Goal: Task Accomplishment & Management: Manage account settings

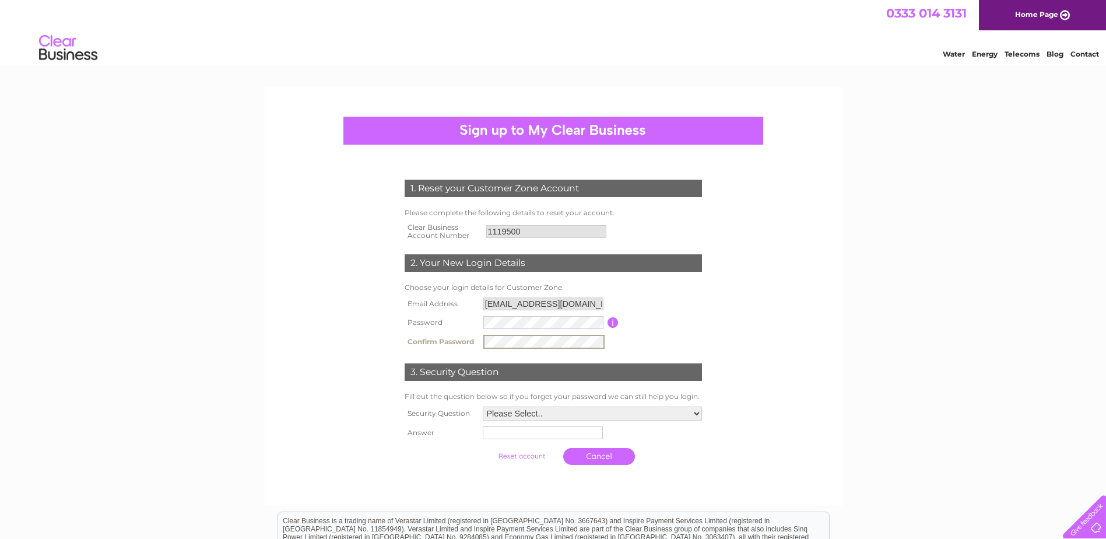
click at [526, 415] on select "Please Select.. In what town or city was your first job? In what town or city d…" at bounding box center [592, 413] width 219 height 14
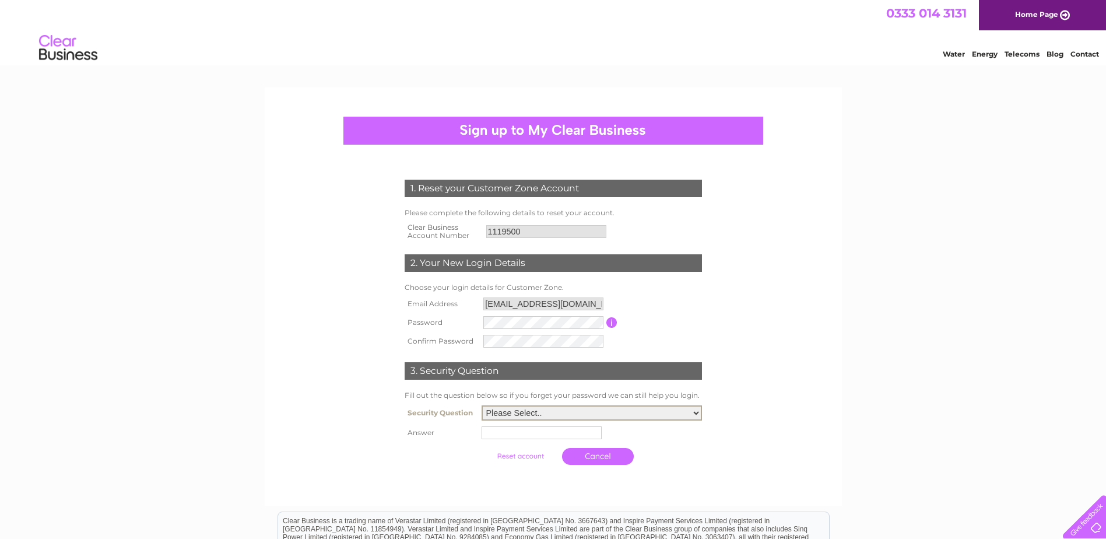
select select "1"
click at [482, 406] on select "Please Select.. In what town or city was your first job? In what town or city d…" at bounding box center [592, 412] width 220 height 15
click at [501, 434] on input "text" at bounding box center [543, 432] width 121 height 14
type input "Milton Keynes"
click at [526, 455] on input "submit" at bounding box center [522, 455] width 72 height 16
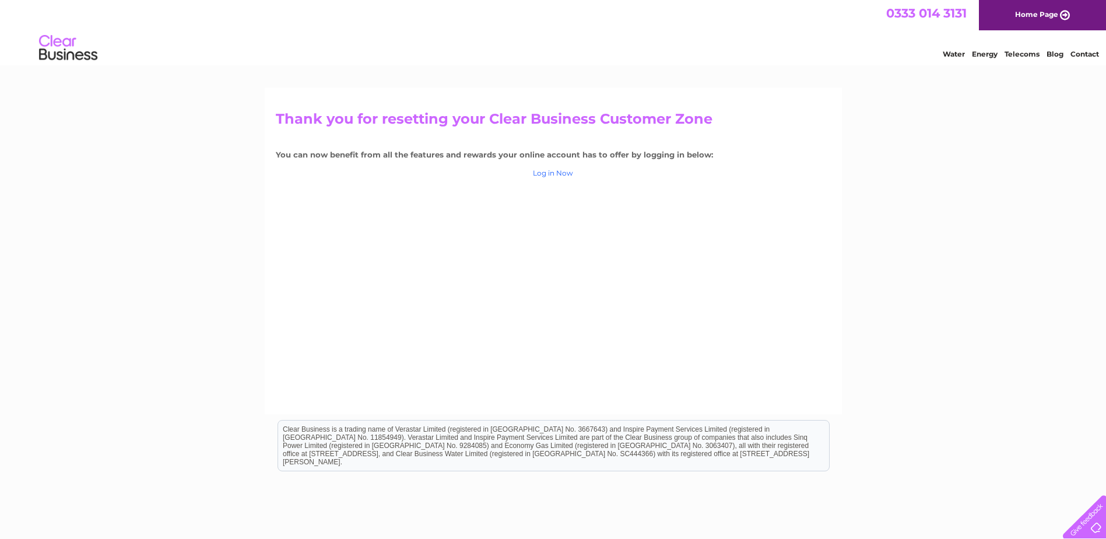
click at [557, 173] on link "Log in Now" at bounding box center [553, 172] width 40 height 9
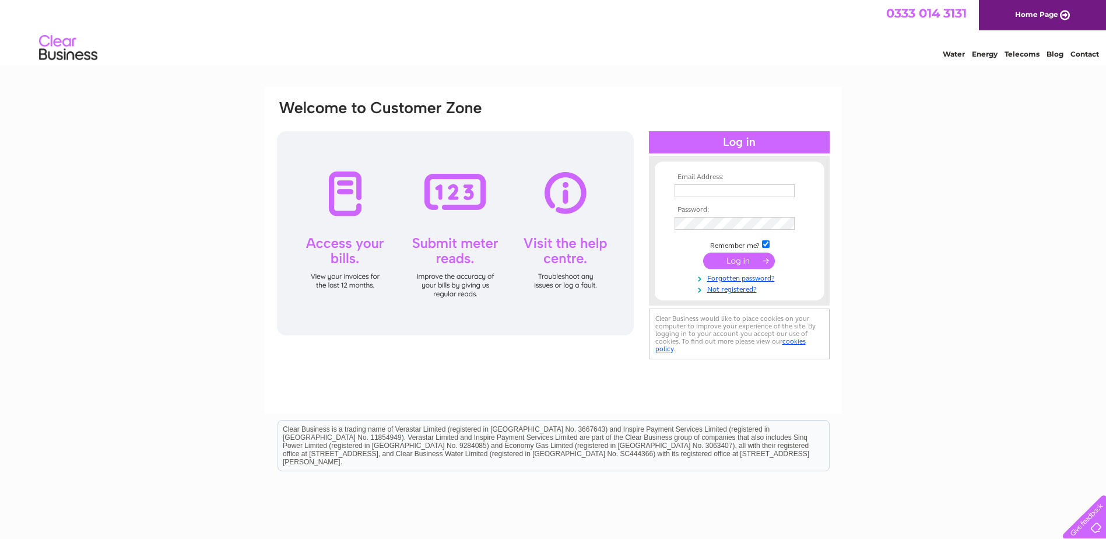
click at [718, 190] on input "text" at bounding box center [735, 190] width 120 height 13
click at [691, 189] on input "text" at bounding box center [735, 191] width 121 height 14
type input "recoveryteam@teamenergy.com"
click at [746, 266] on input "submit" at bounding box center [739, 262] width 72 height 16
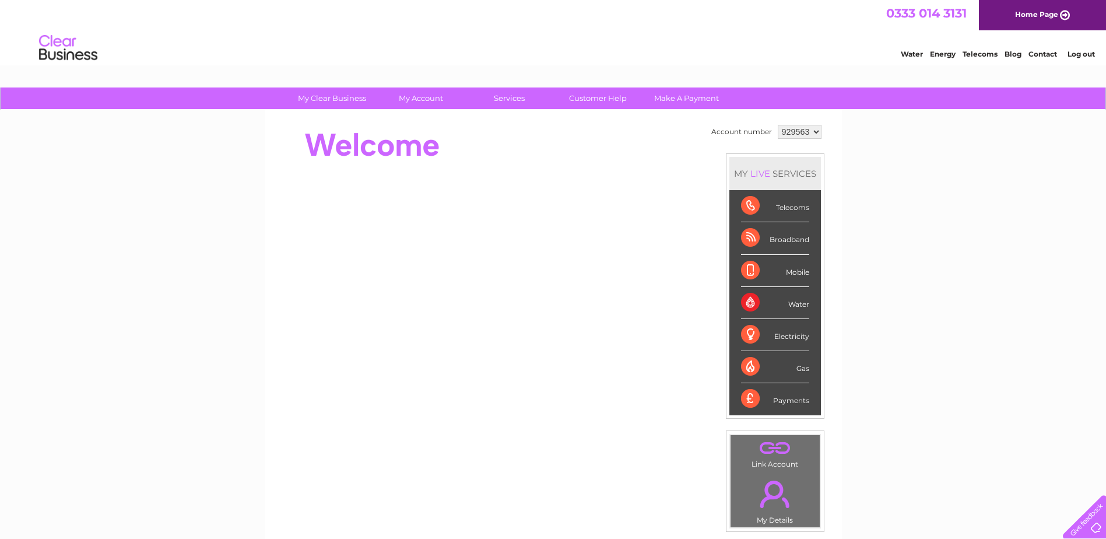
click at [791, 304] on div "Water" at bounding box center [775, 303] width 68 height 32
click at [796, 133] on select "929563" at bounding box center [800, 132] width 44 height 14
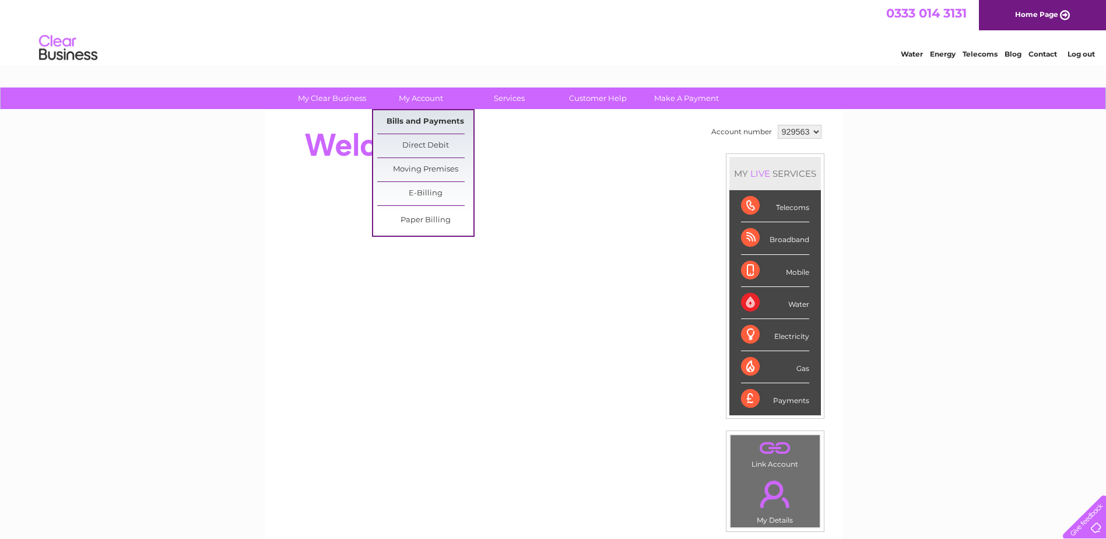
click at [427, 118] on link "Bills and Payments" at bounding box center [425, 121] width 96 height 23
click at [429, 120] on link "Bills and Payments" at bounding box center [425, 121] width 96 height 23
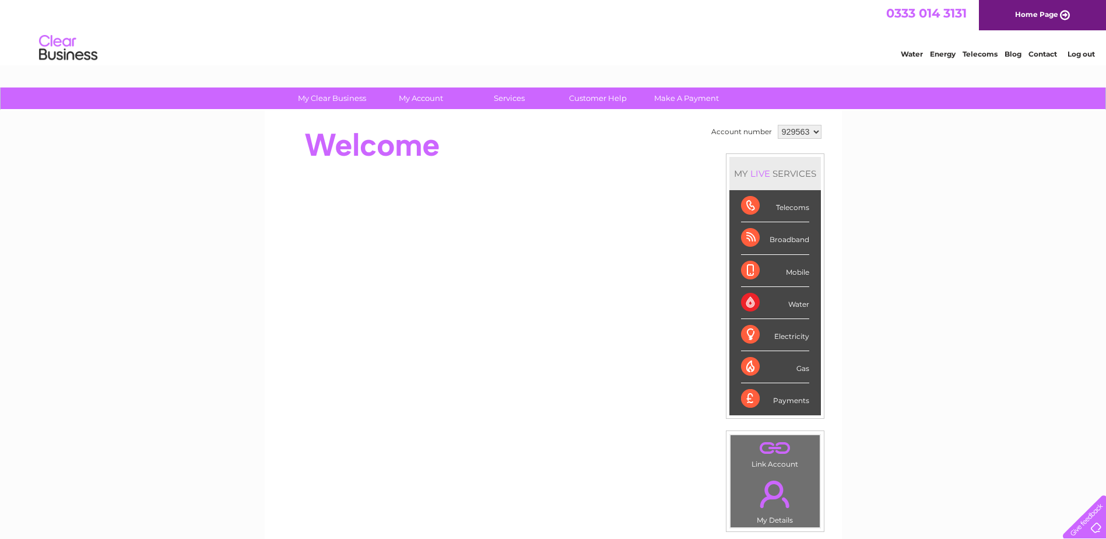
scroll to position [195, 0]
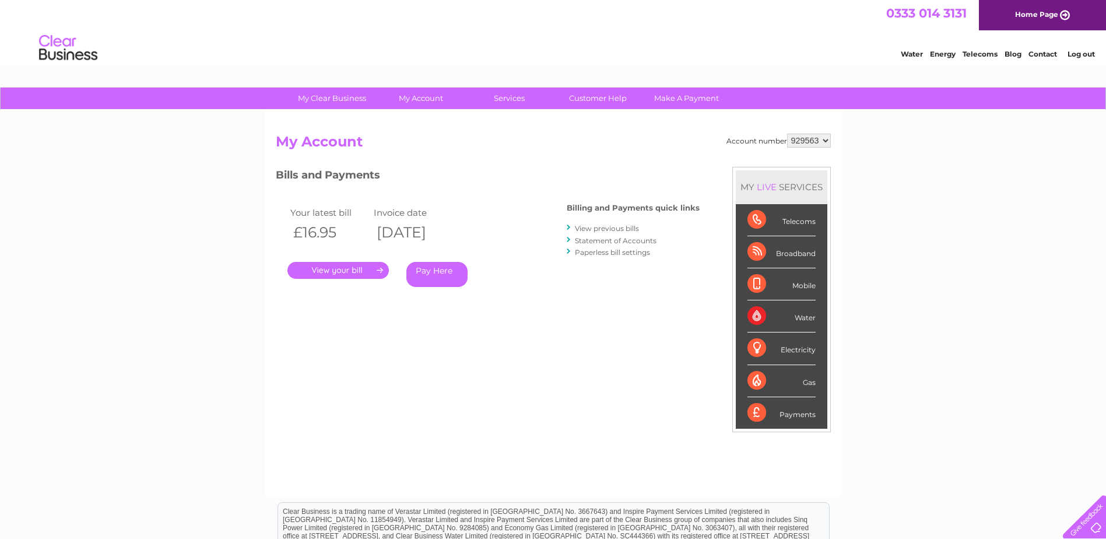
click at [352, 272] on link "." at bounding box center [337, 270] width 101 height 17
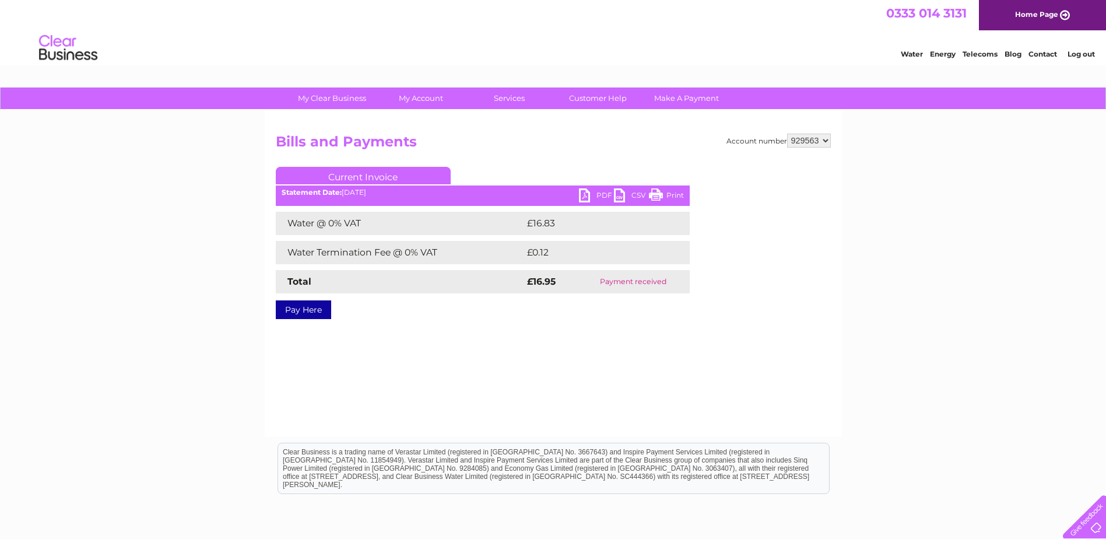
click at [809, 139] on select "929563" at bounding box center [809, 141] width 44 height 14
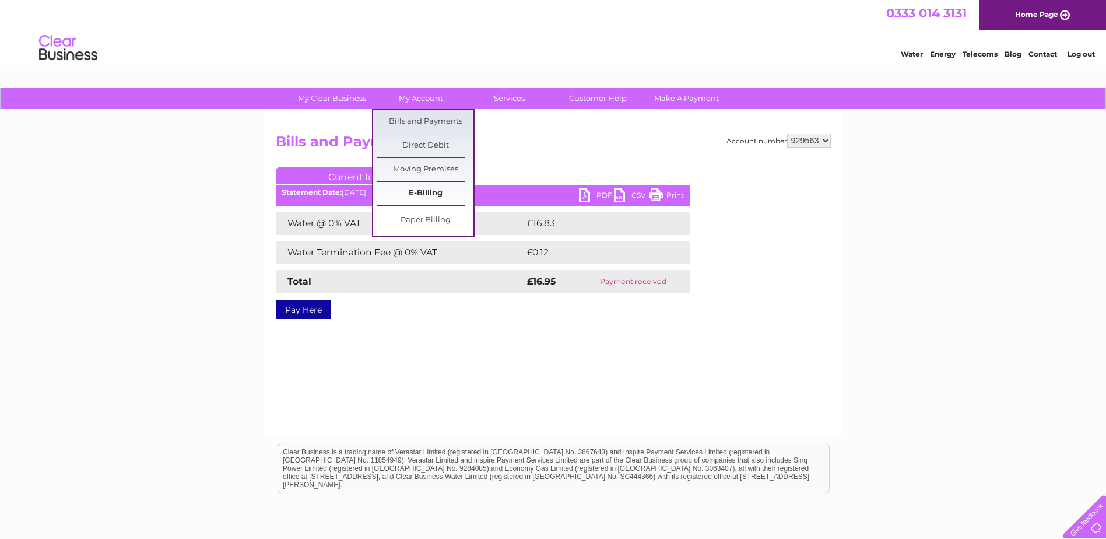
click at [424, 194] on link "E-Billing" at bounding box center [425, 193] width 96 height 23
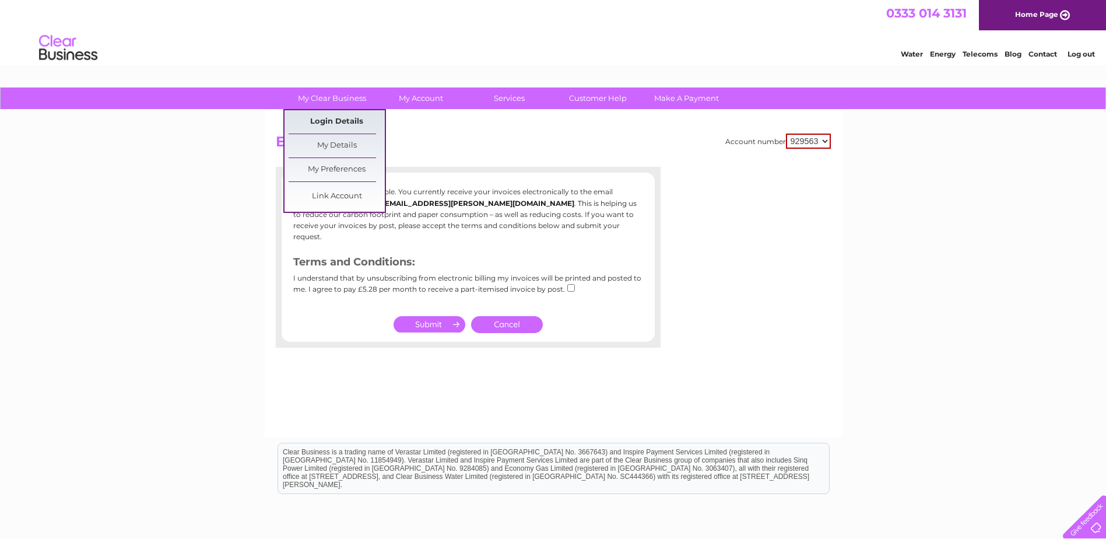
click at [330, 121] on link "Login Details" at bounding box center [337, 121] width 96 height 23
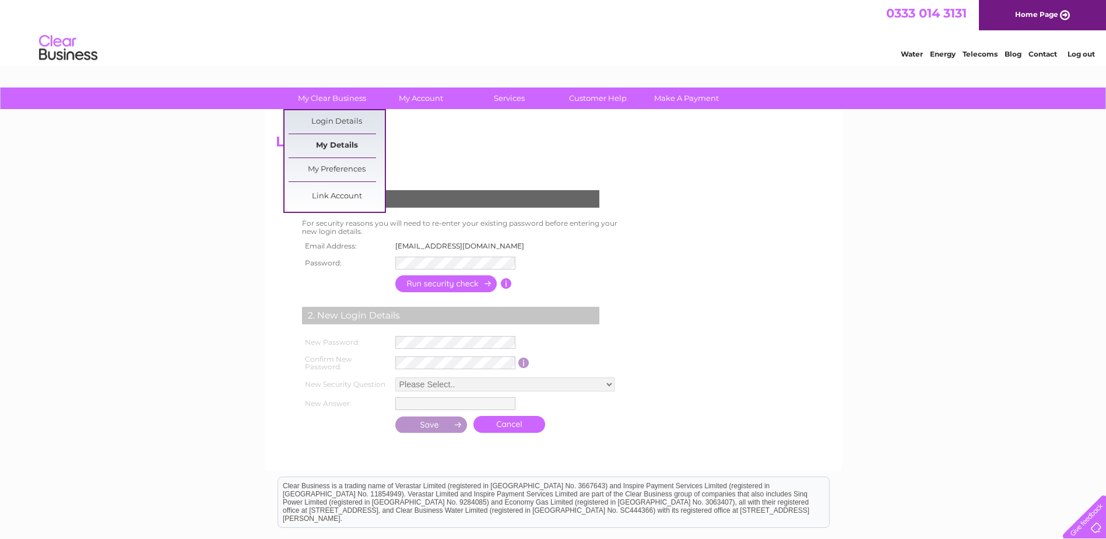
click at [331, 140] on link "My Details" at bounding box center [337, 145] width 96 height 23
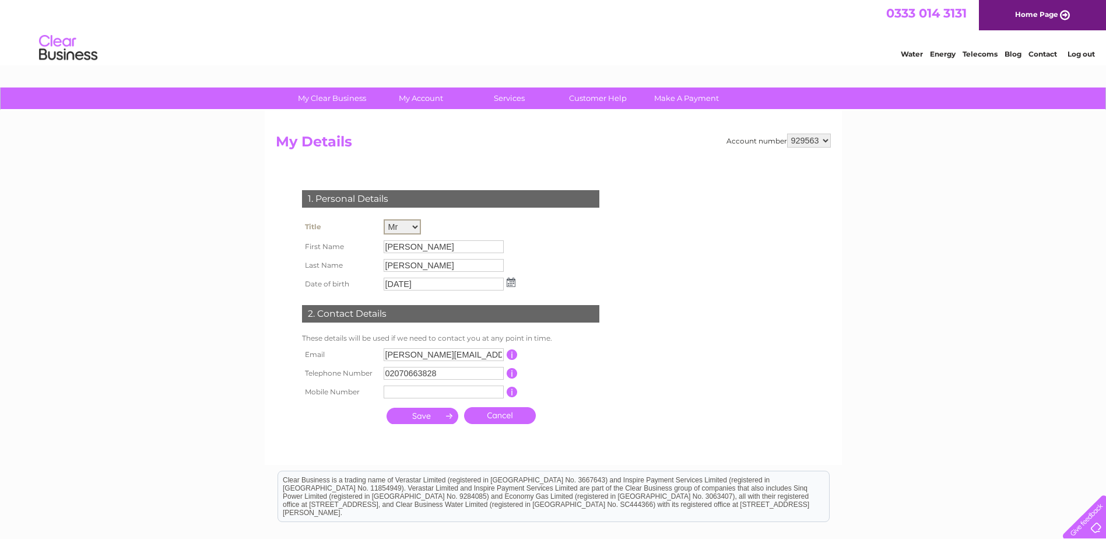
click at [403, 226] on select "Mr Mrs Ms Miss Dr Rev Prof Other" at bounding box center [402, 226] width 37 height 15
select select "Ms"
click at [384, 219] on select "Mr Mrs Ms Miss Dr Rev Prof Other" at bounding box center [402, 226] width 37 height 15
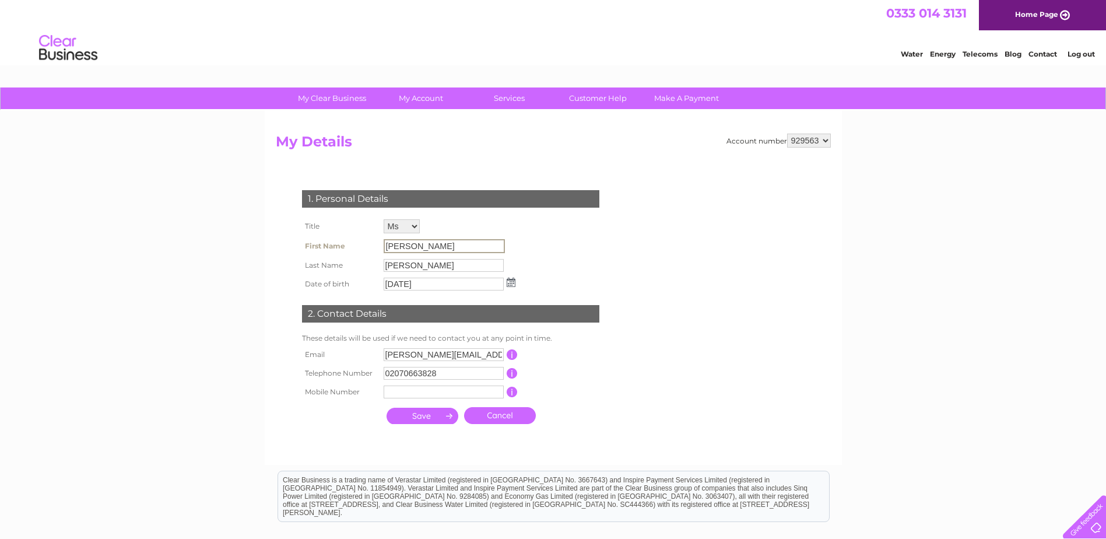
drag, startPoint x: 428, startPoint y: 245, endPoint x: 296, endPoint y: 246, distance: 131.8
click at [296, 246] on div "1. Personal Details Title Mr Mrs Ms Miss Dr Rev Prof Other First Name Lee Last …" at bounding box center [453, 303] width 354 height 251
click at [415, 247] on input "Lee" at bounding box center [444, 246] width 121 height 14
drag, startPoint x: 422, startPoint y: 247, endPoint x: 343, endPoint y: 241, distance: 79.5
click at [343, 241] on tr "First Name Lee" at bounding box center [408, 246] width 219 height 20
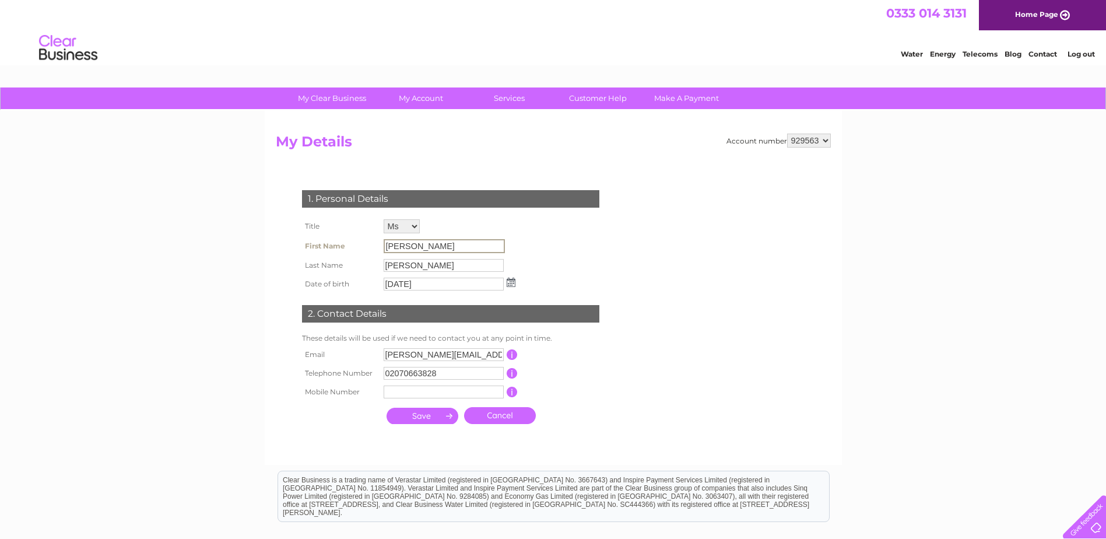
click at [426, 247] on input "Lee" at bounding box center [444, 246] width 121 height 14
drag, startPoint x: 426, startPoint y: 247, endPoint x: 400, endPoint y: 236, distance: 28.3
click at [401, 234] on td "Mr Mrs Ms Miss Dr Rev Prof Other" at bounding box center [450, 226] width 138 height 20
click at [397, 243] on input "Lee" at bounding box center [444, 246] width 121 height 14
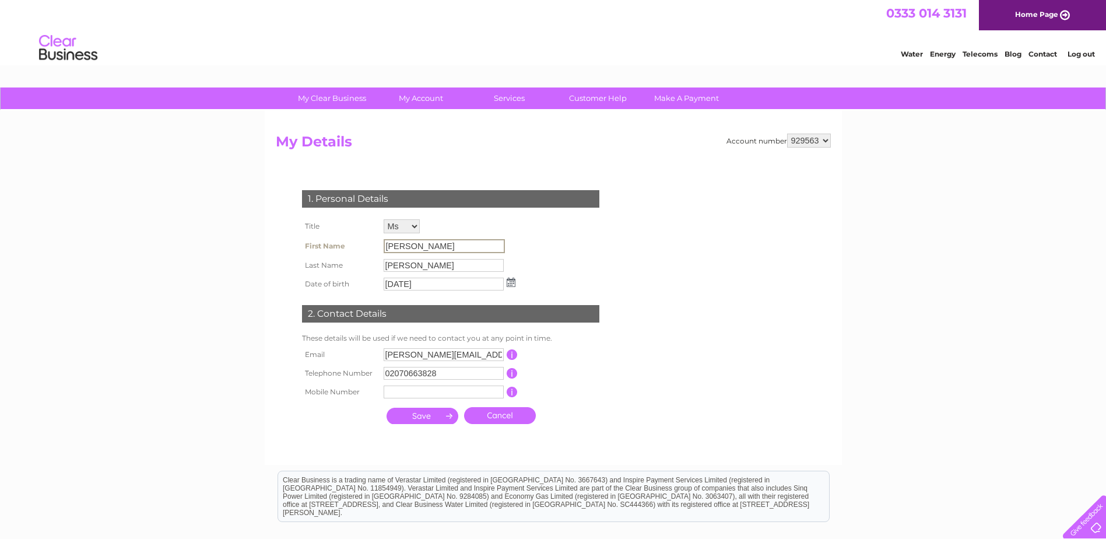
click at [397, 243] on input "Lee" at bounding box center [444, 246] width 121 height 14
drag, startPoint x: 397, startPoint y: 243, endPoint x: 403, endPoint y: 279, distance: 36.6
click at [402, 275] on td "02/02/1968" at bounding box center [450, 284] width 138 height 19
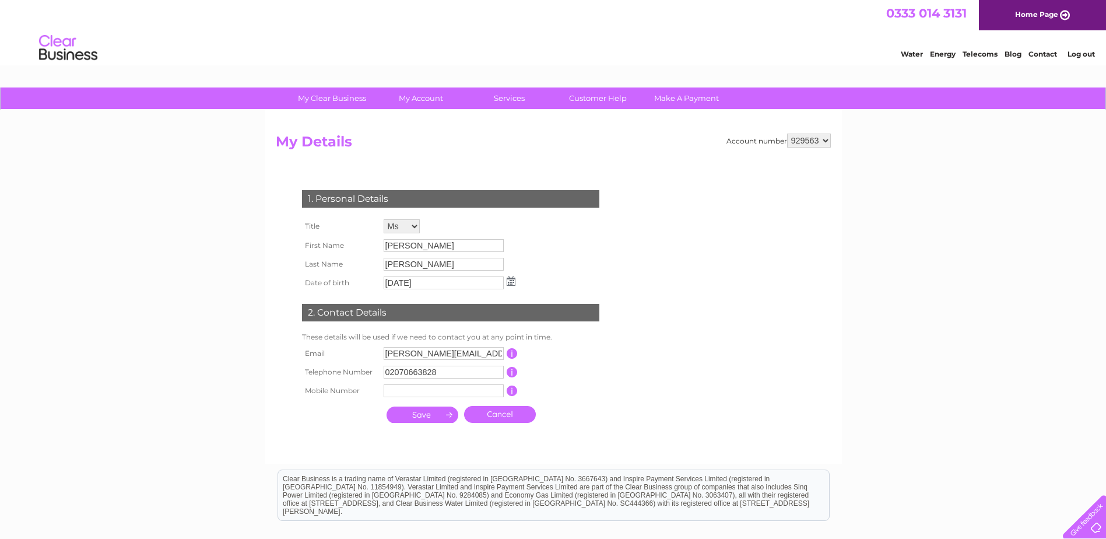
click at [423, 356] on input "lee.williamson@fca.org.uk" at bounding box center [444, 353] width 120 height 13
drag, startPoint x: 509, startPoint y: 353, endPoint x: 403, endPoint y: 349, distance: 106.2
click at [403, 349] on tr "Email lee.williamson@fca.org.uk This should be a valid email address" at bounding box center [455, 353] width 312 height 19
drag, startPoint x: 491, startPoint y: 355, endPoint x: 373, endPoint y: 359, distance: 119.0
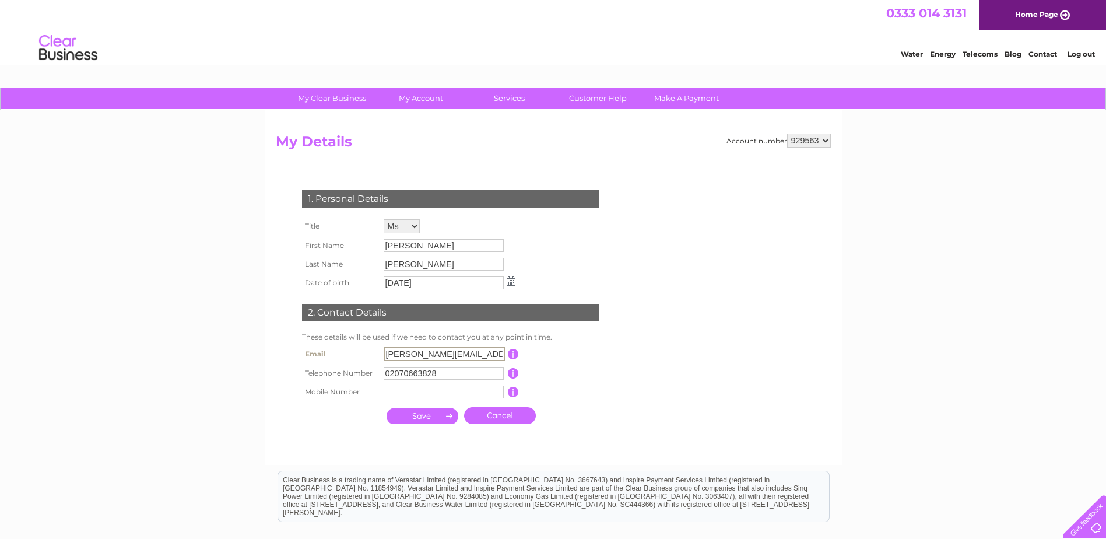
click at [373, 359] on tr "Email lee.williamson@fca.org.uk This should be a valid email address" at bounding box center [455, 354] width 313 height 20
drag, startPoint x: 392, startPoint y: 352, endPoint x: 401, endPoint y: 357, distance: 10.2
click at [392, 352] on input "Recoveryteam@teamenergy.com" at bounding box center [444, 354] width 121 height 14
type input "recoveryteam@teamenergy.com"
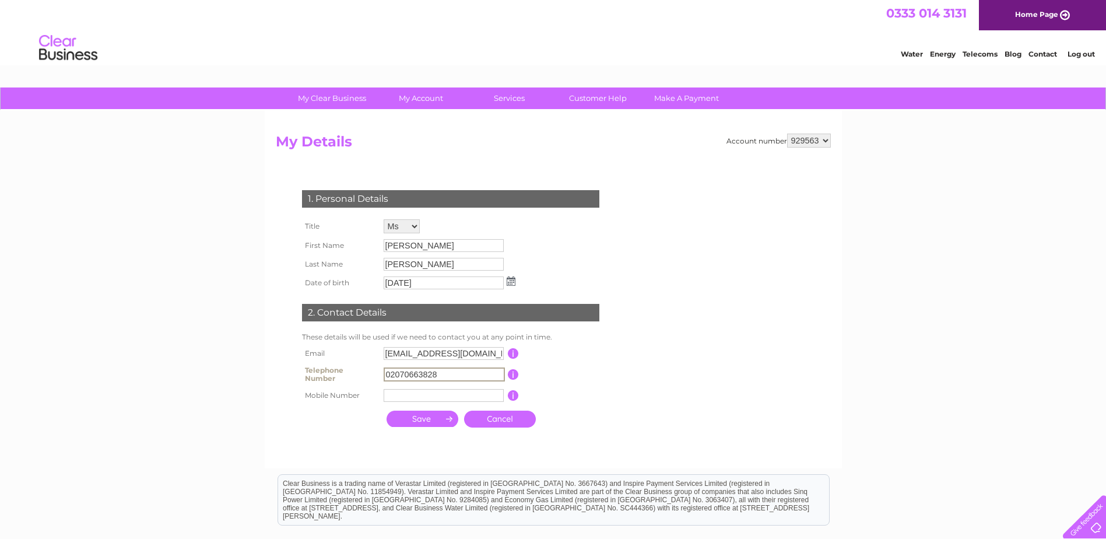
drag, startPoint x: 452, startPoint y: 374, endPoint x: 355, endPoint y: 371, distance: 96.8
click at [355, 371] on tr "Telephone Number 02070663828 This should be a valid landline telephone number s…" at bounding box center [455, 374] width 313 height 23
type input "01908950020"
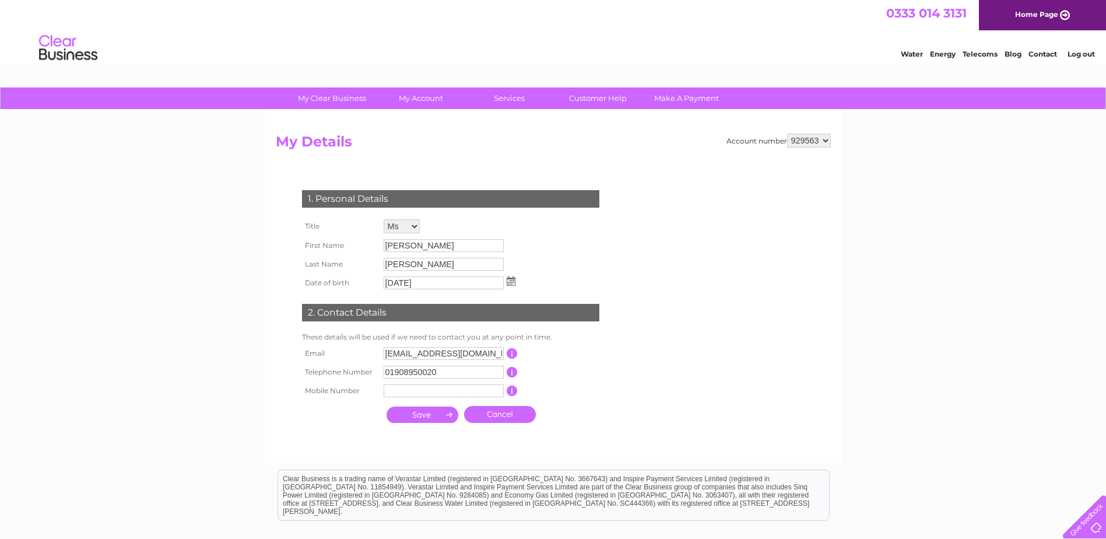
click at [630, 342] on div "1. Personal Details Title Mr Mrs Ms Miss Dr Rev Prof Other First Name Lee Last …" at bounding box center [453, 303] width 354 height 250
click at [422, 418] on input "submit" at bounding box center [423, 414] width 72 height 16
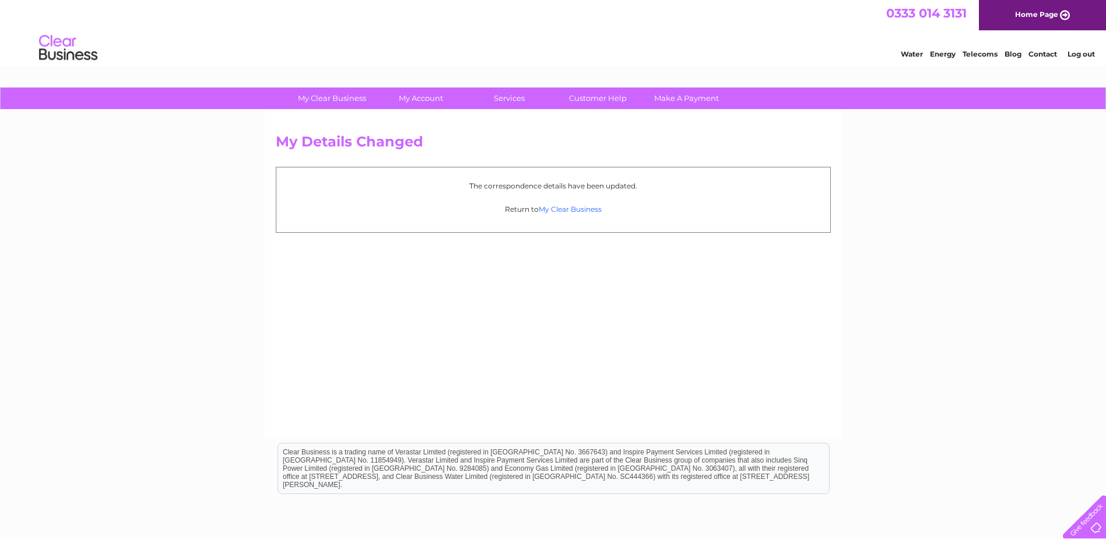
click at [568, 210] on link "My Clear Business" at bounding box center [570, 209] width 63 height 9
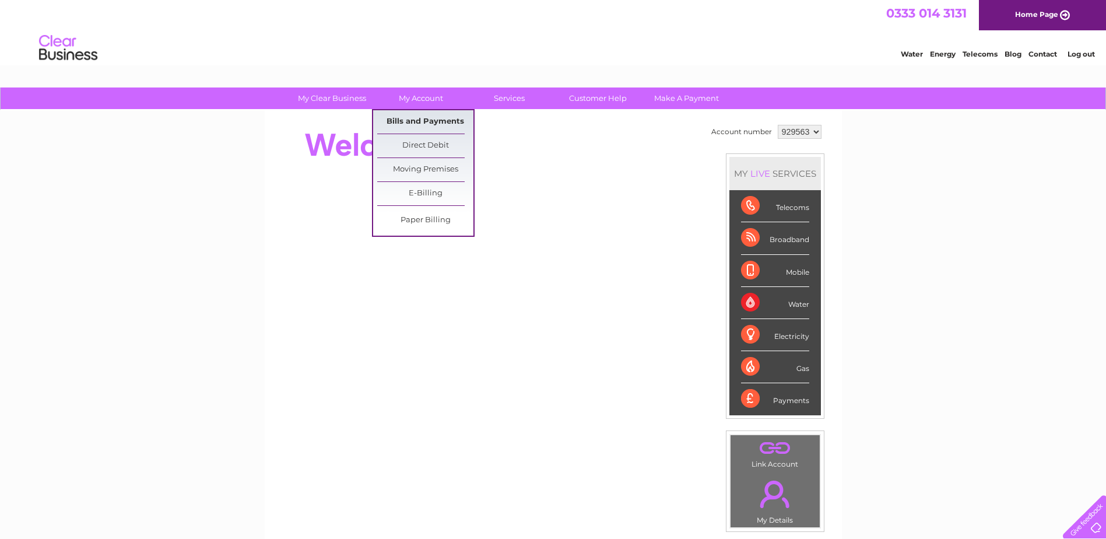
click at [426, 114] on link "Bills and Payments" at bounding box center [425, 121] width 96 height 23
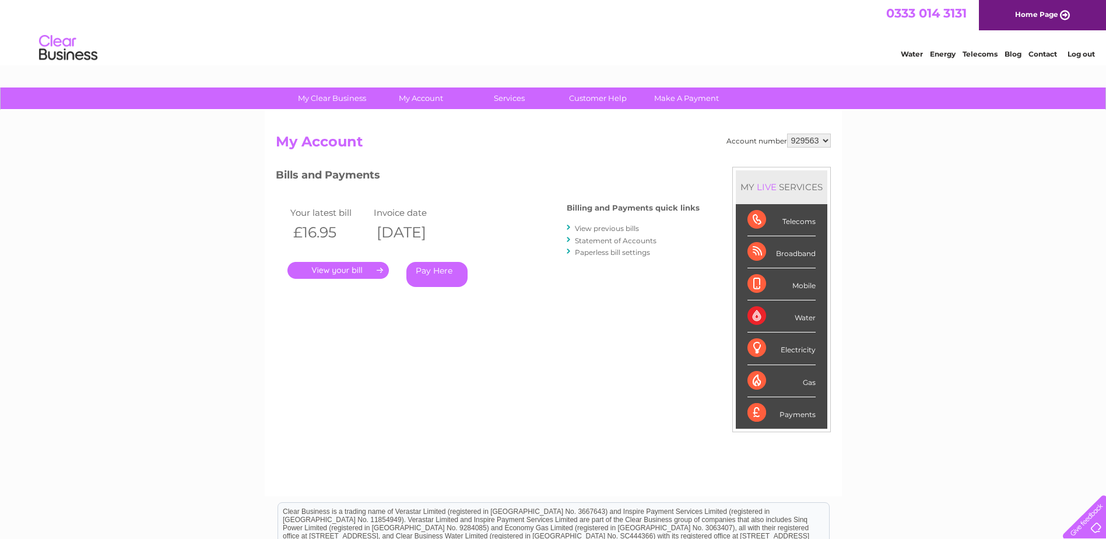
click at [616, 229] on link "View previous bills" at bounding box center [607, 228] width 64 height 9
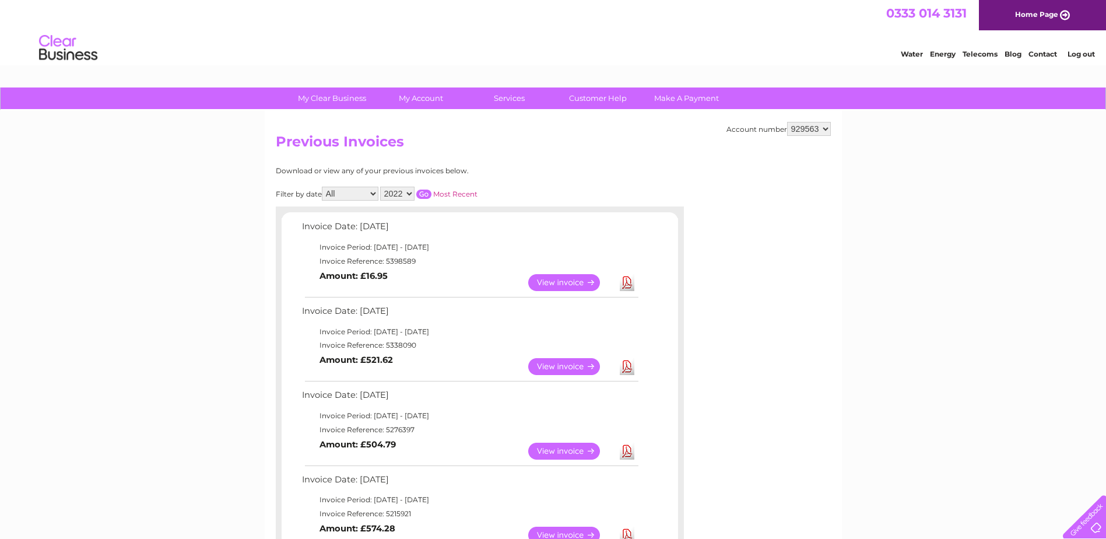
click at [395, 198] on select "2022 2021 2020 2019" at bounding box center [397, 194] width 34 height 14
click at [350, 191] on select "All January February March April May June July August September October Novembe…" at bounding box center [350, 194] width 57 height 14
click at [571, 283] on link "View" at bounding box center [571, 282] width 86 height 17
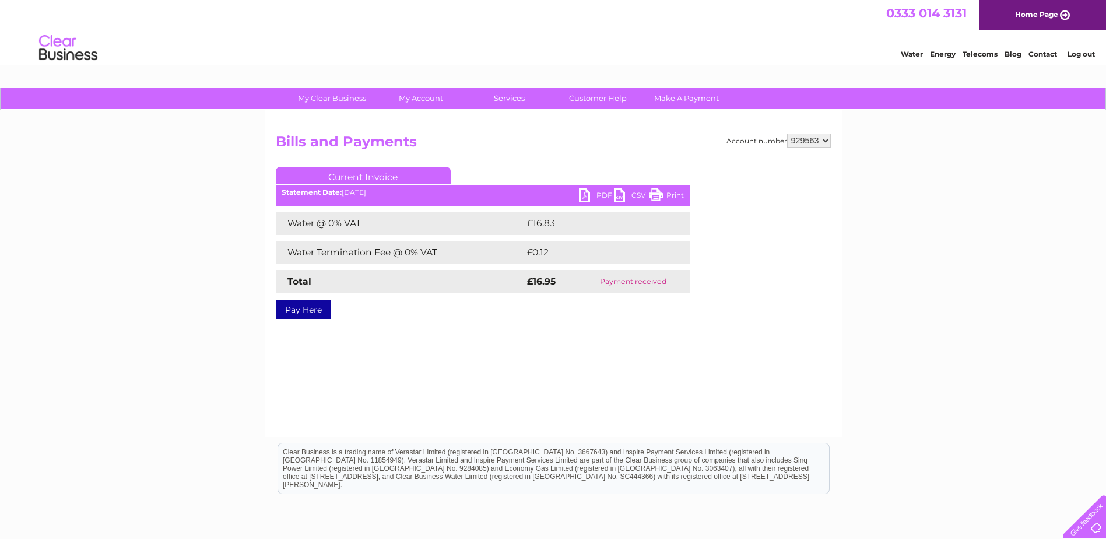
click at [593, 194] on link "PDF" at bounding box center [596, 196] width 35 height 17
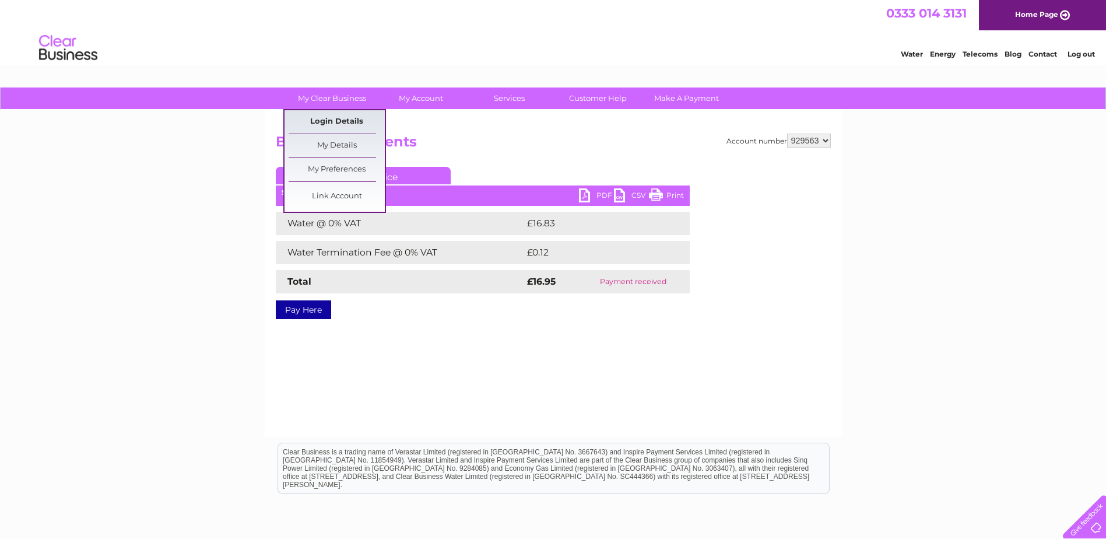
click at [336, 123] on link "Login Details" at bounding box center [337, 121] width 96 height 23
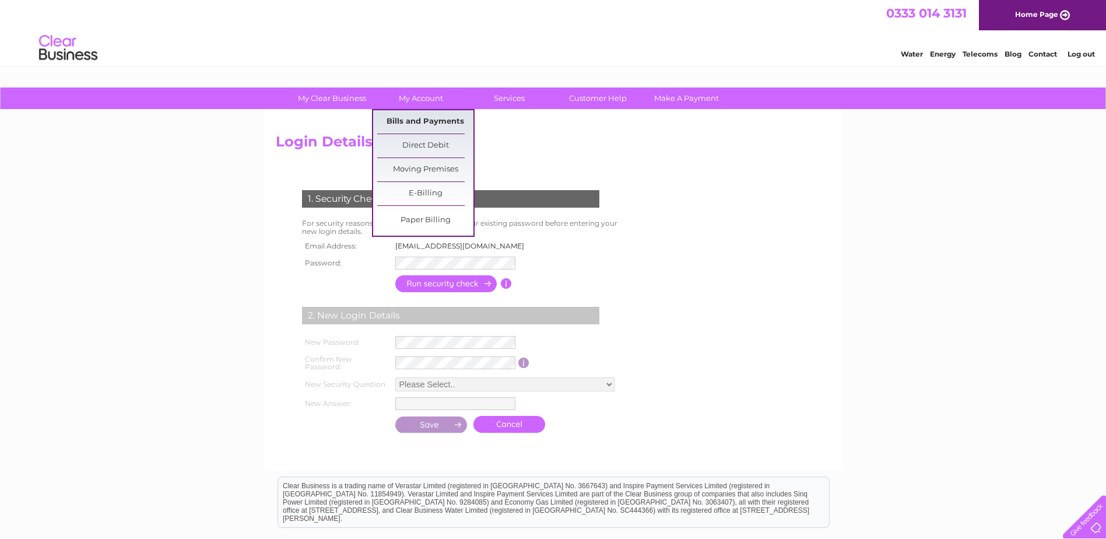
click at [416, 122] on link "Bills and Payments" at bounding box center [425, 121] width 96 height 23
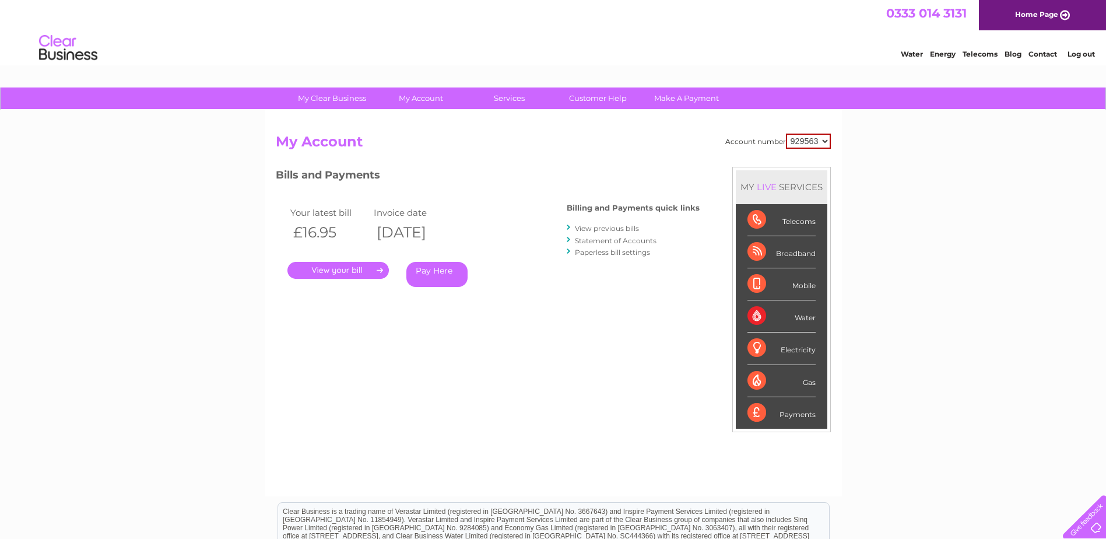
click at [800, 146] on select "929563" at bounding box center [808, 141] width 45 height 15
click at [585, 101] on link "Customer Help" at bounding box center [598, 98] width 96 height 22
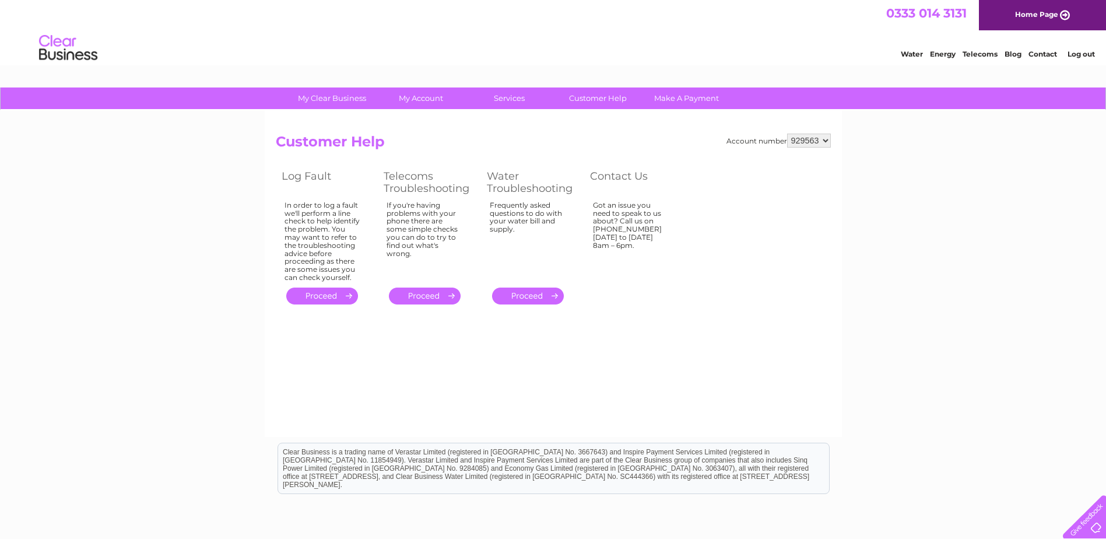
click at [526, 291] on link "." at bounding box center [528, 295] width 72 height 17
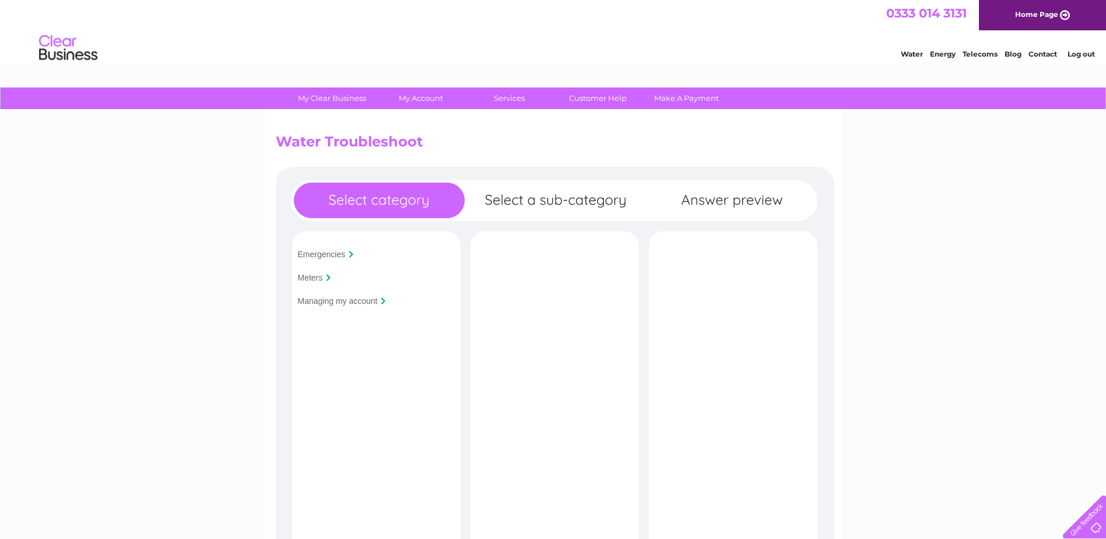
click at [330, 302] on input "Managing my account" at bounding box center [338, 300] width 80 height 9
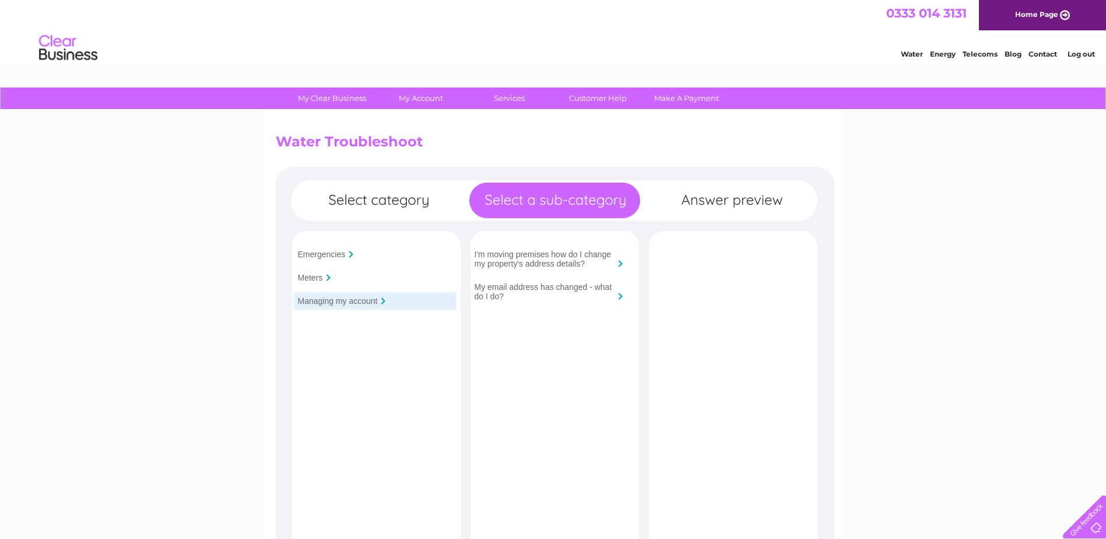
click at [554, 256] on input "I'm moving premises how do I change my property's address details?" at bounding box center [545, 259] width 140 height 19
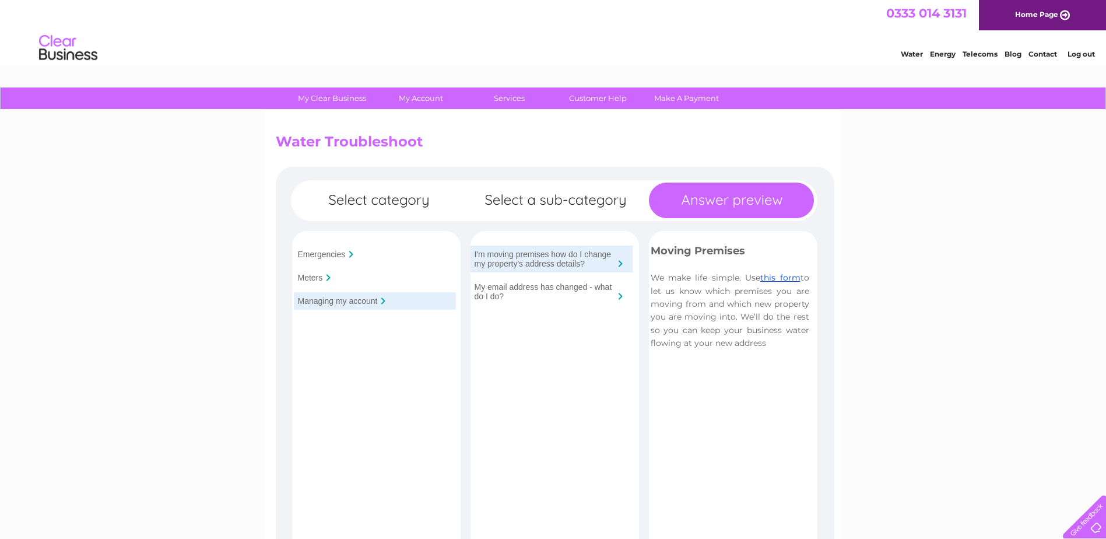
click at [541, 291] on input "My email address has changed - what do I do?" at bounding box center [545, 291] width 140 height 19
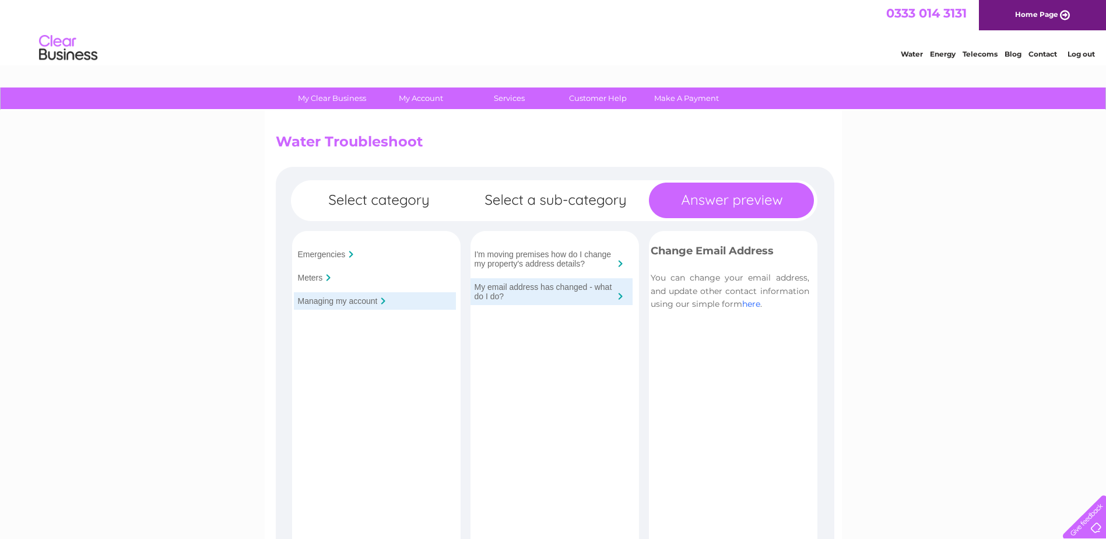
click at [750, 304] on link "here" at bounding box center [751, 303] width 18 height 10
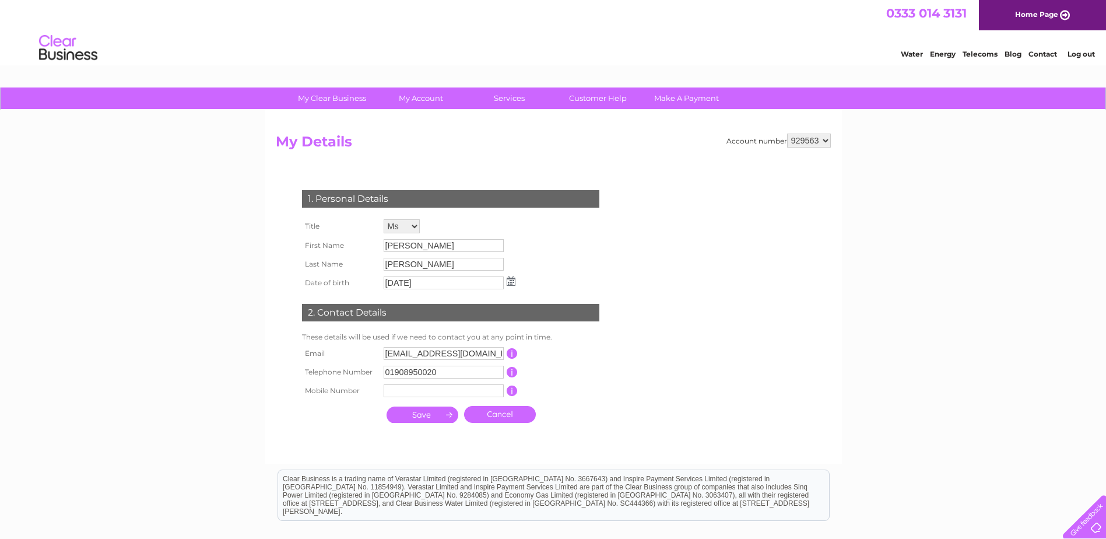
click at [409, 227] on select "Mr Mrs Ms Miss Dr Rev Prof Other" at bounding box center [402, 226] width 36 height 14
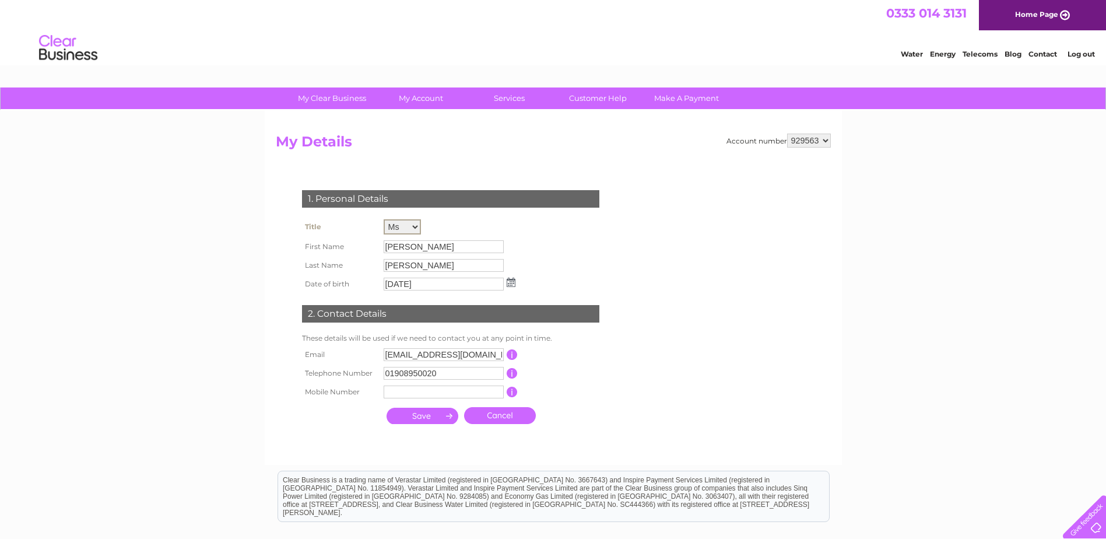
select select "Mr"
click at [384, 219] on select "Mr Mrs Ms Miss Dr Rev Prof Other" at bounding box center [402, 226] width 37 height 15
click at [552, 254] on div "1. Personal Details Title Mr Mrs Ms Miss Dr Rev Prof Other First Name [PERSON_N…" at bounding box center [453, 303] width 354 height 251
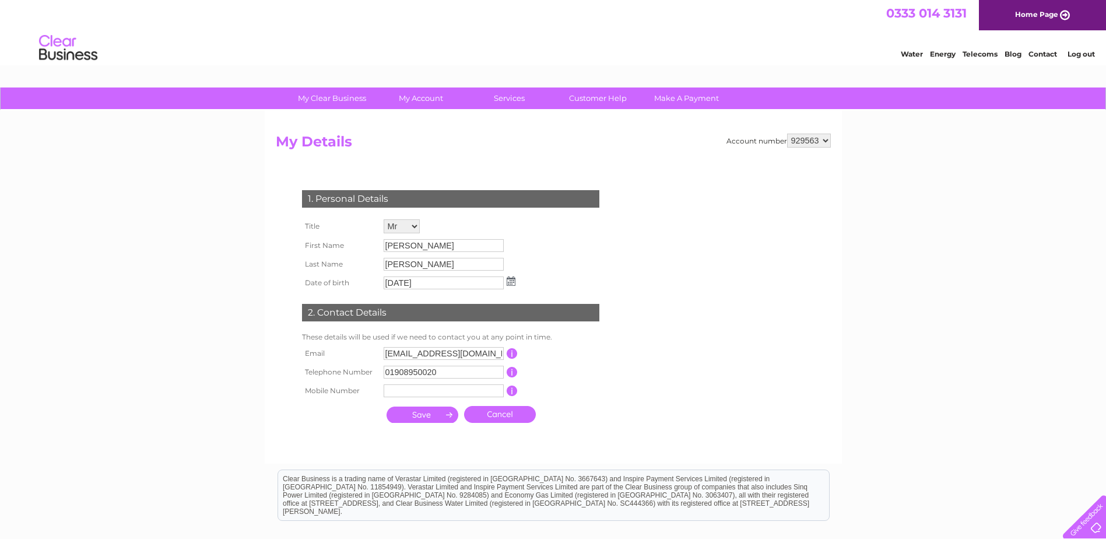
click at [438, 413] on input "submit" at bounding box center [423, 414] width 72 height 16
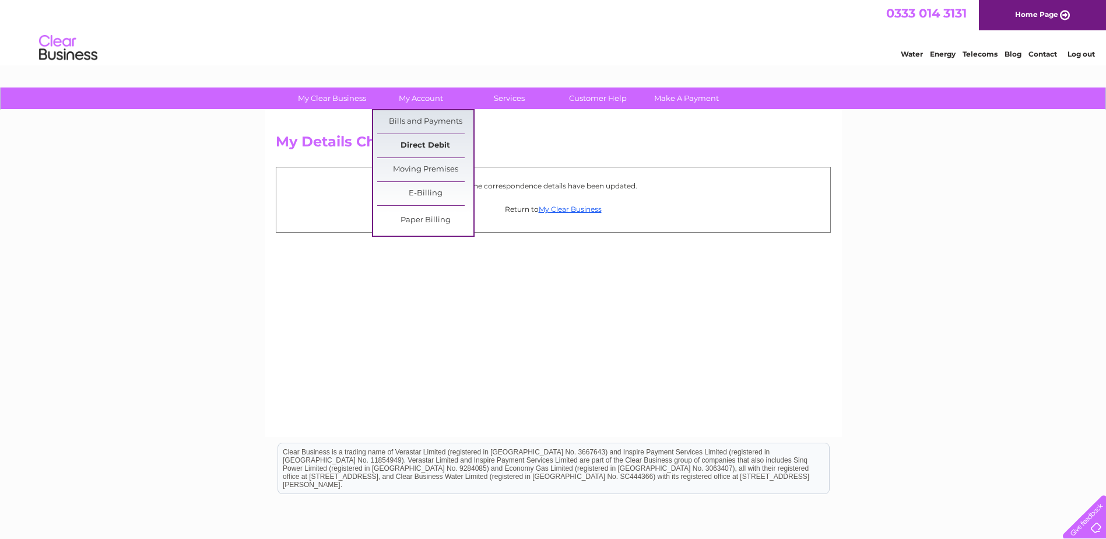
click at [419, 144] on link "Direct Debit" at bounding box center [425, 145] width 96 height 23
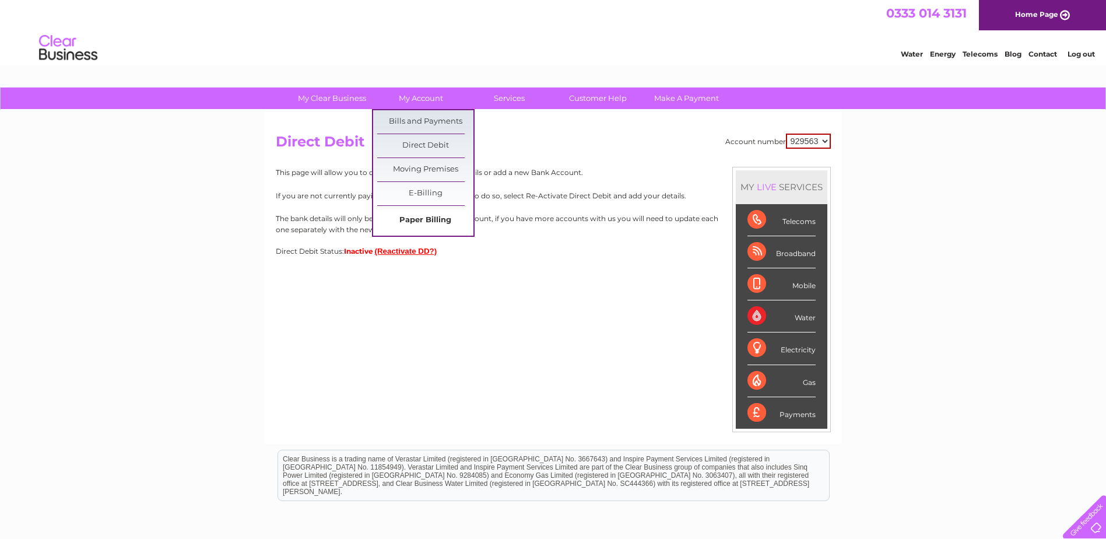
click at [433, 217] on link "Paper Billing" at bounding box center [425, 220] width 96 height 23
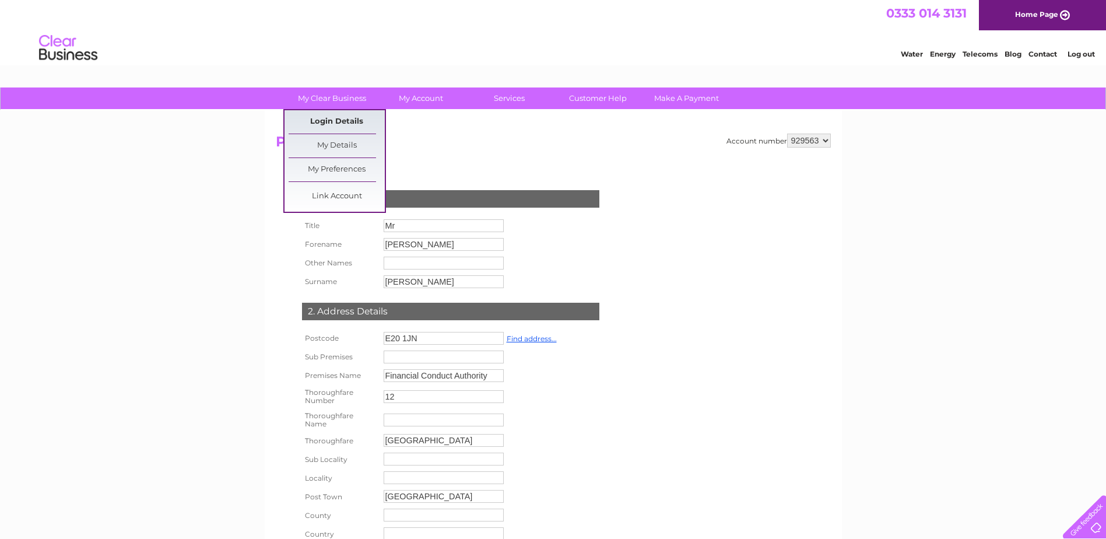
click at [340, 124] on link "Login Details" at bounding box center [337, 121] width 96 height 23
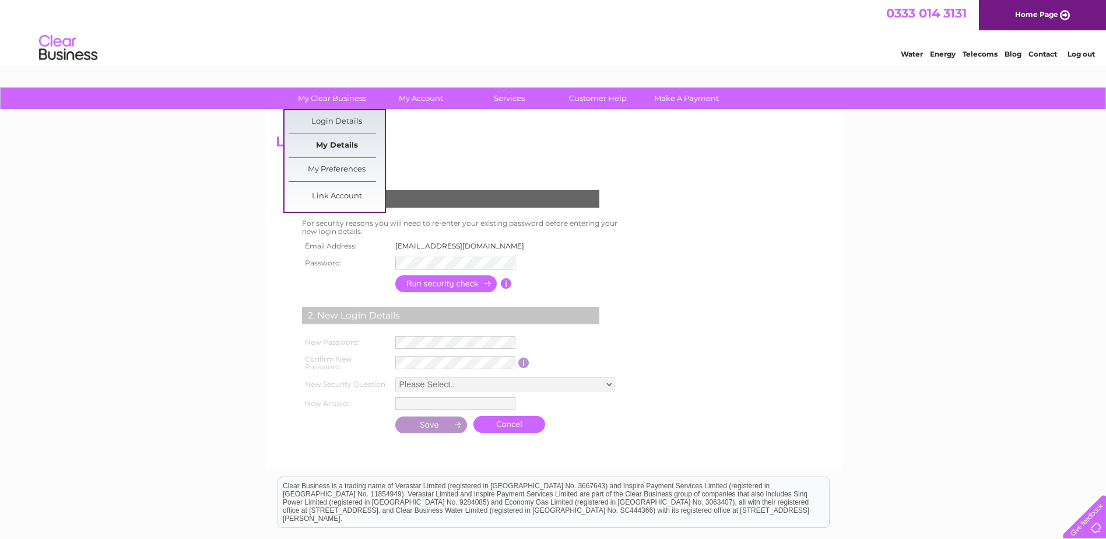
click at [342, 145] on link "My Details" at bounding box center [337, 145] width 96 height 23
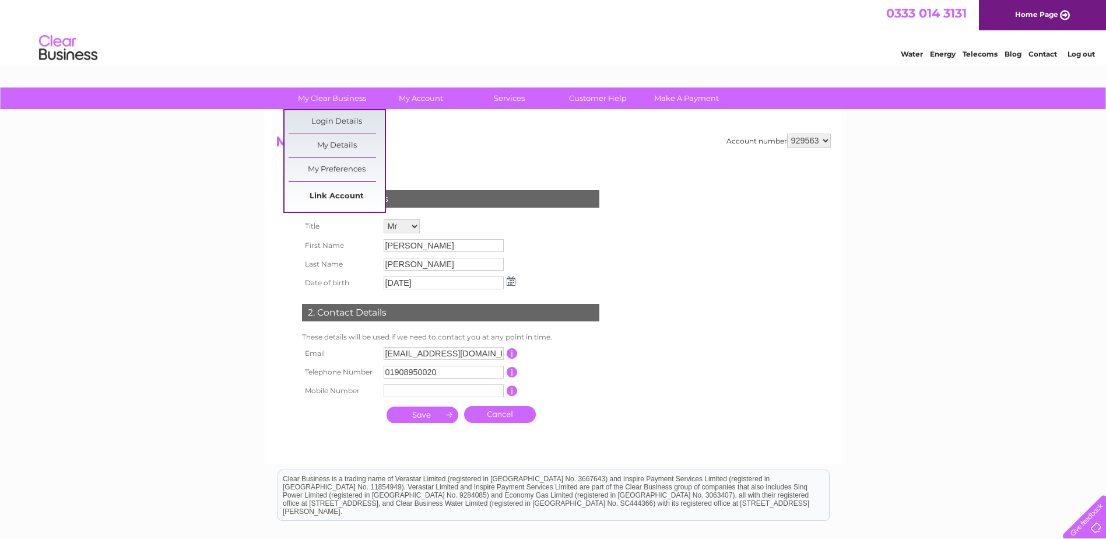
click at [352, 198] on link "Link Account" at bounding box center [337, 196] width 96 height 23
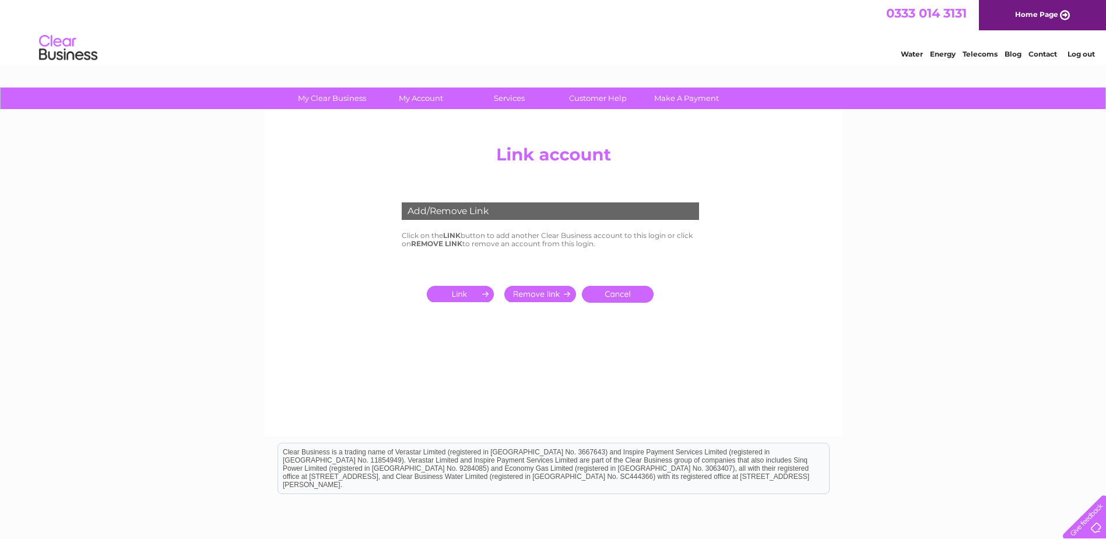
click at [547, 293] on input "submit" at bounding box center [540, 294] width 72 height 16
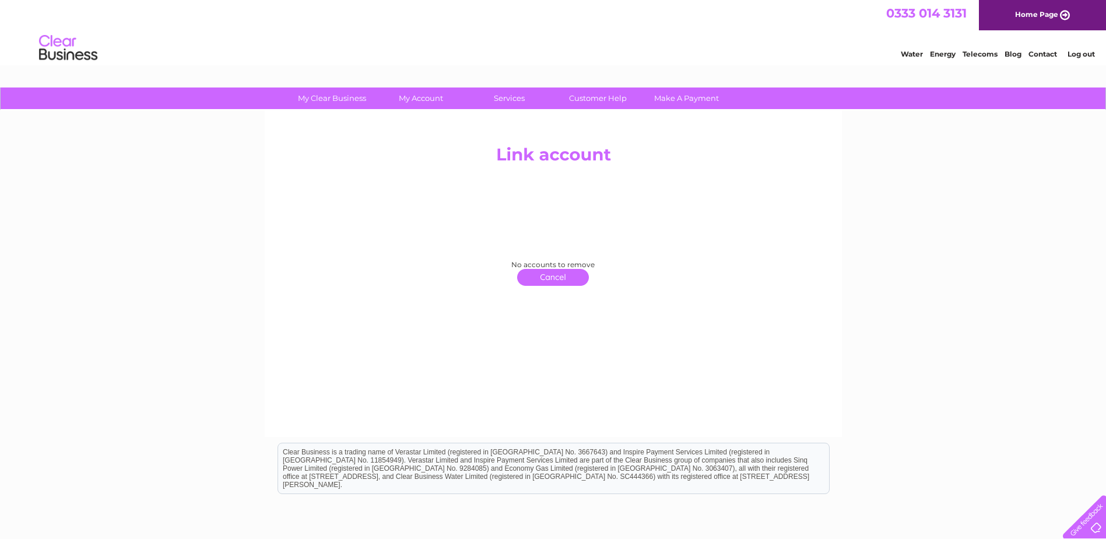
click at [545, 278] on link "click here to return" at bounding box center [553, 277] width 72 height 17
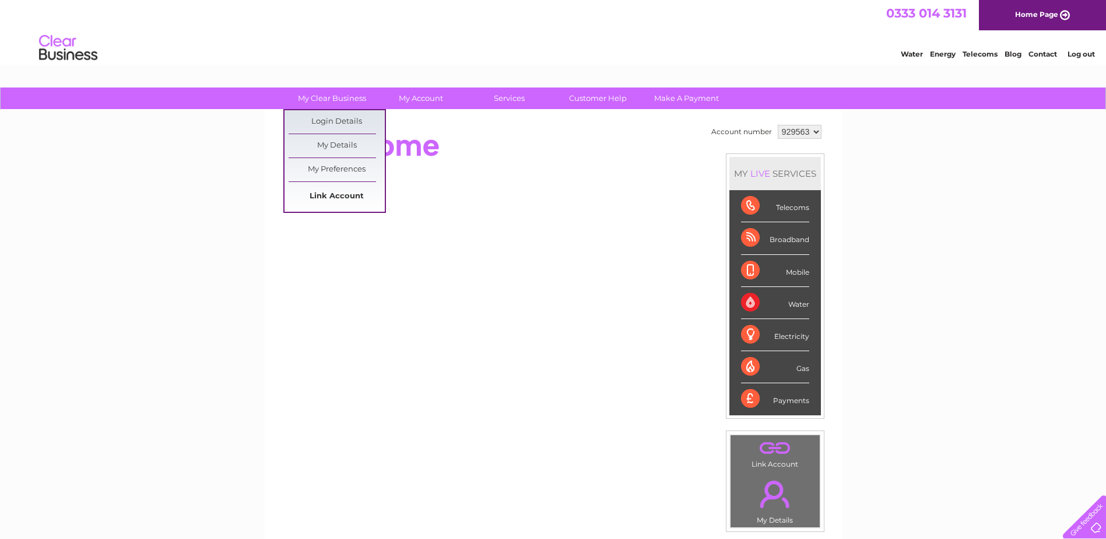
click at [333, 203] on link "Link Account" at bounding box center [337, 196] width 96 height 23
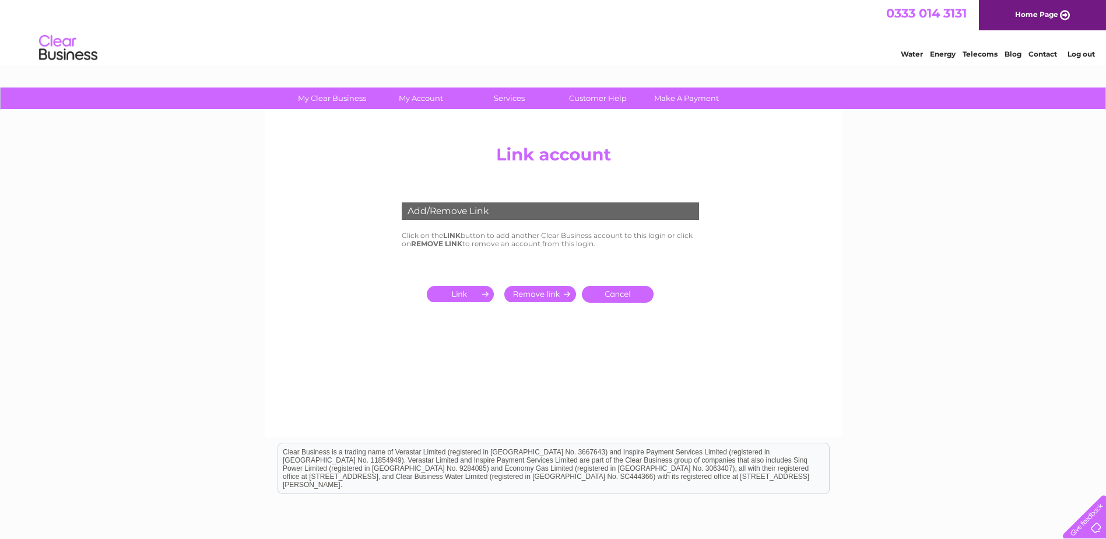
click at [466, 295] on input "submit" at bounding box center [463, 294] width 72 height 16
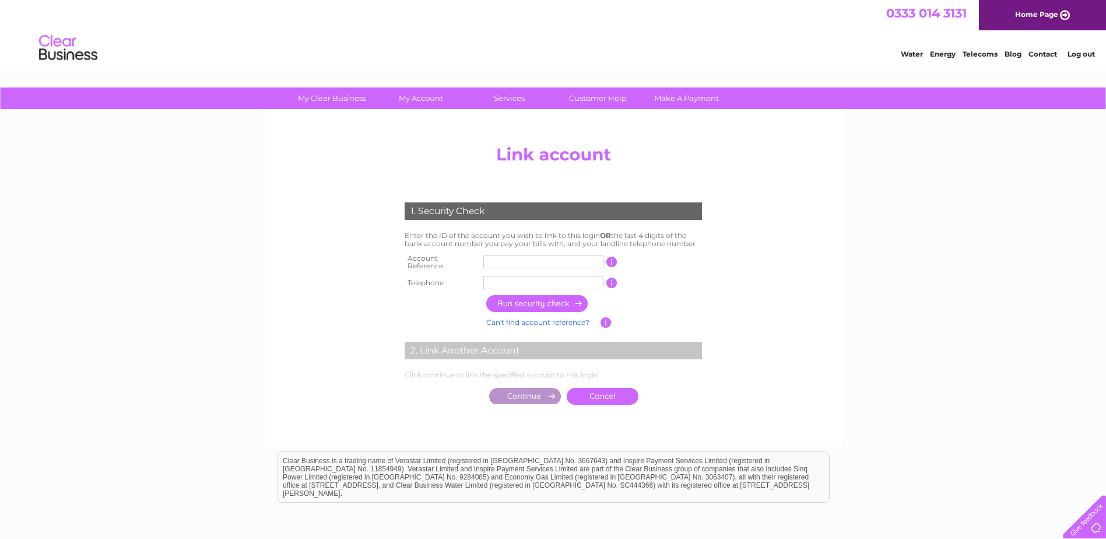
click at [512, 262] on input "text" at bounding box center [543, 261] width 120 height 13
type input "1119500"
click at [504, 276] on input "text" at bounding box center [543, 282] width 120 height 13
click at [556, 296] on input "button" at bounding box center [537, 303] width 103 height 17
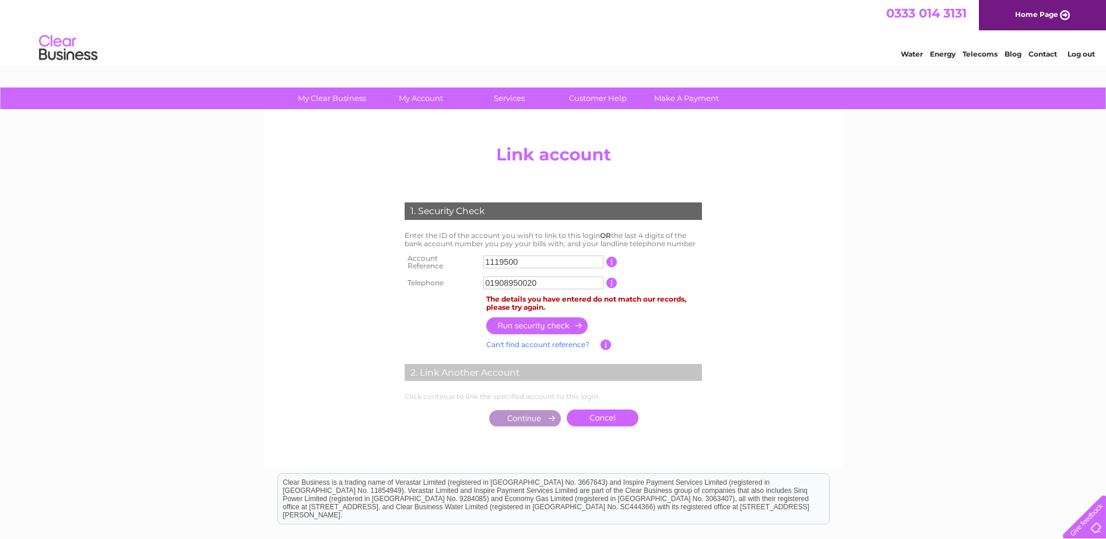
click at [509, 277] on input "01908950020" at bounding box center [543, 282] width 120 height 13
click at [543, 317] on input "button" at bounding box center [537, 325] width 103 height 17
click at [561, 282] on input "01908950020" at bounding box center [543, 282] width 120 height 13
drag, startPoint x: 565, startPoint y: 282, endPoint x: 398, endPoint y: 277, distance: 168.0
click at [398, 277] on div "1. Security Check Enter the ID of the account you wish to link to this login OR…" at bounding box center [553, 311] width 352 height 241
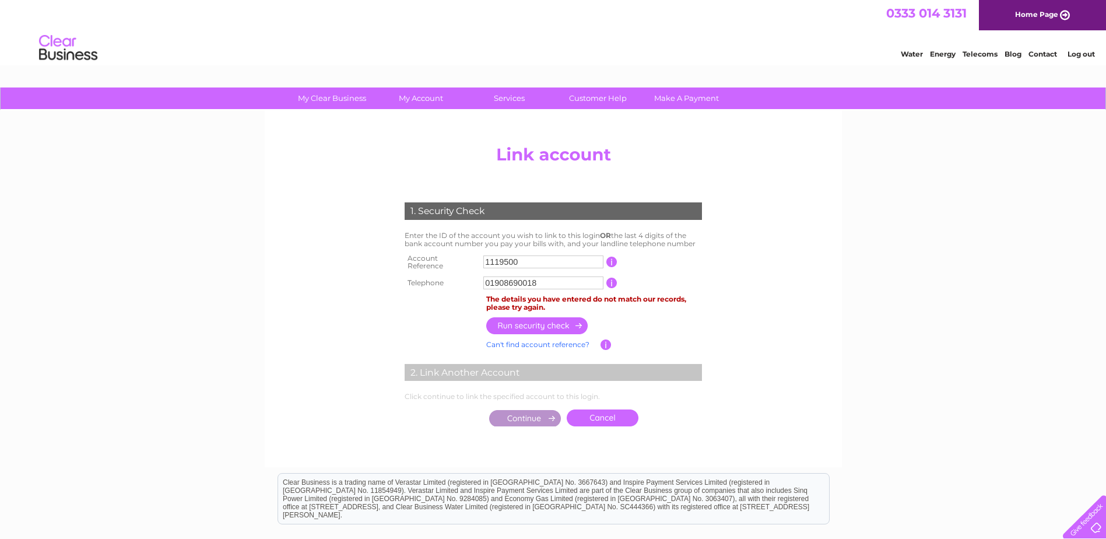
type input "01908690018"
click at [560, 321] on input "button" at bounding box center [537, 325] width 103 height 17
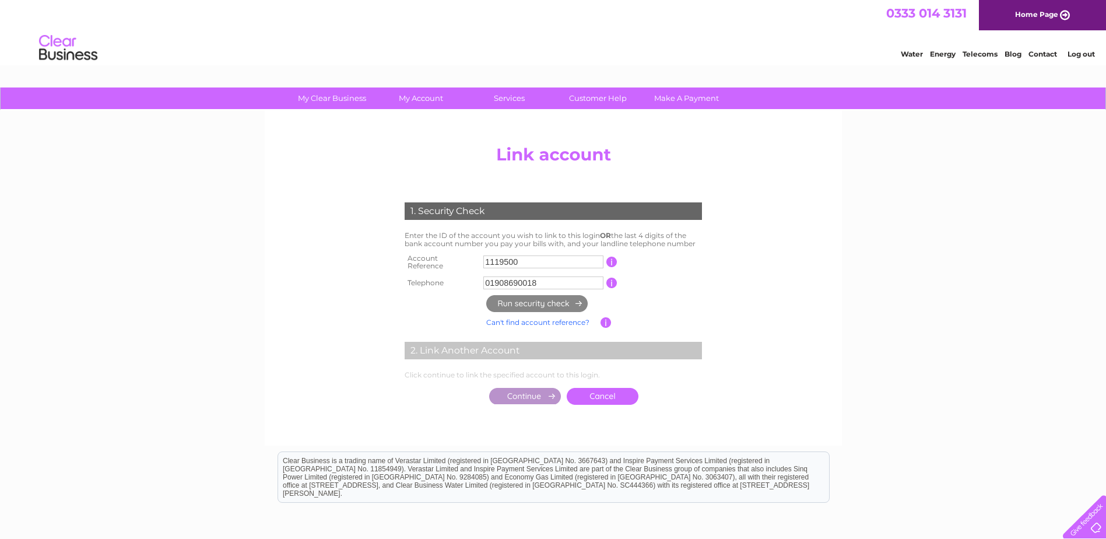
click at [559, 299] on div "1. Security Check Enter the ID of the account you wish to link to this login OR…" at bounding box center [553, 301] width 352 height 220
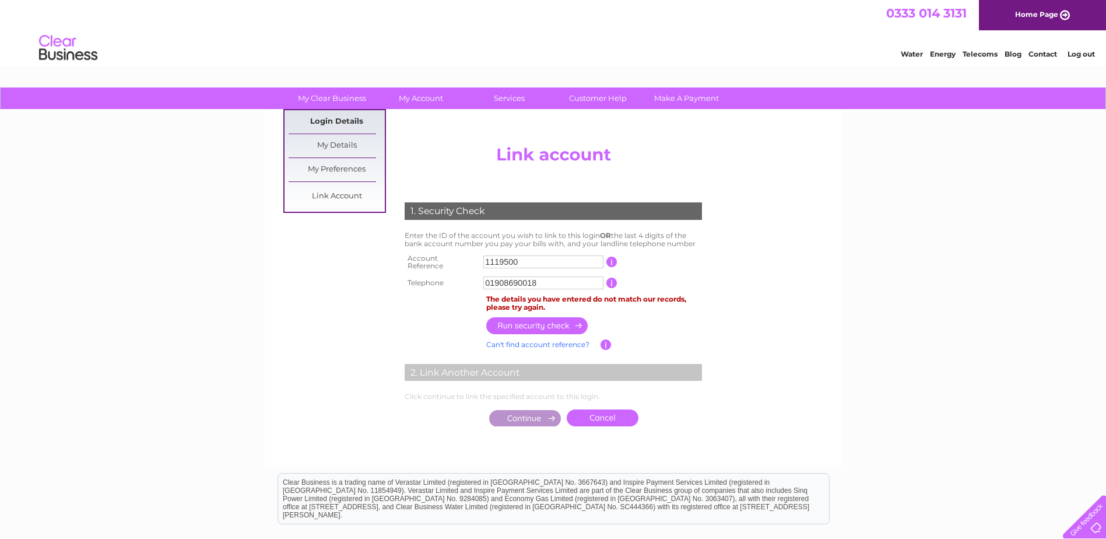
click at [337, 121] on link "Login Details" at bounding box center [337, 121] width 96 height 23
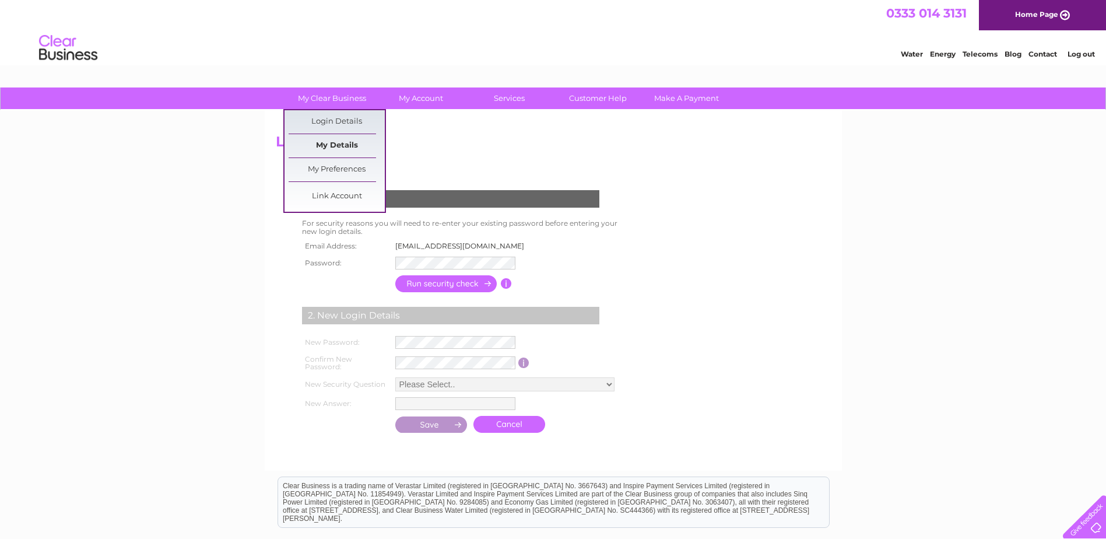
click at [332, 142] on link "My Details" at bounding box center [337, 145] width 96 height 23
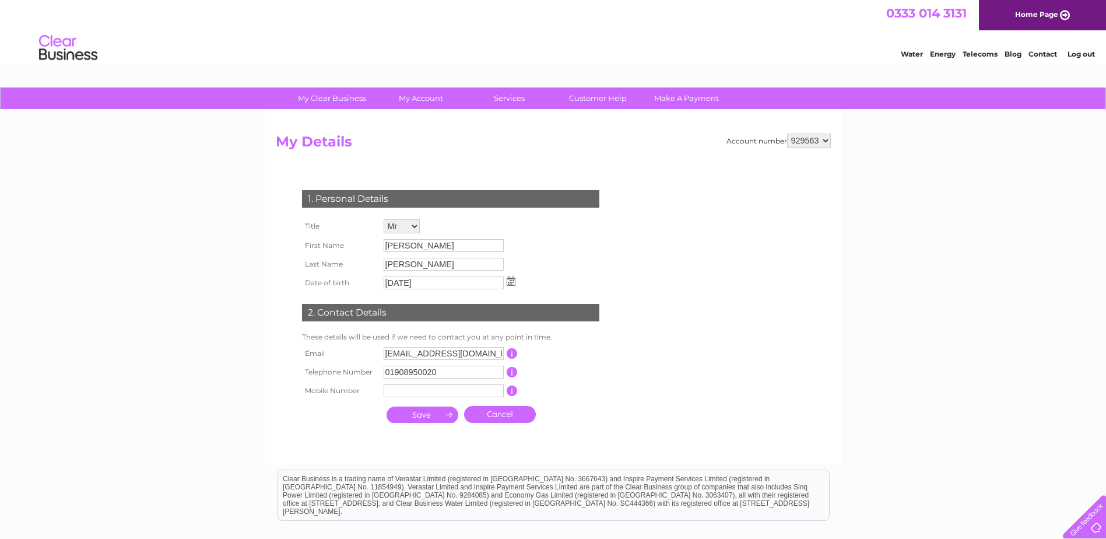
click at [643, 222] on form "Account number 929563 My Details 1. Personal Details Title Mr Mrs Ms Miss Dr Re…" at bounding box center [553, 293] width 555 height 318
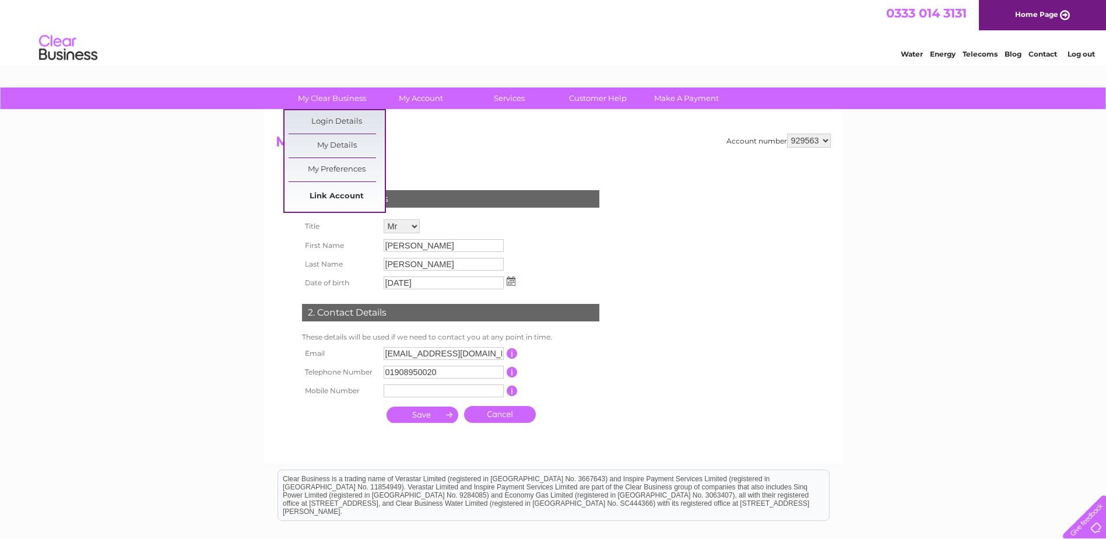
click at [337, 193] on link "Link Account" at bounding box center [337, 196] width 96 height 23
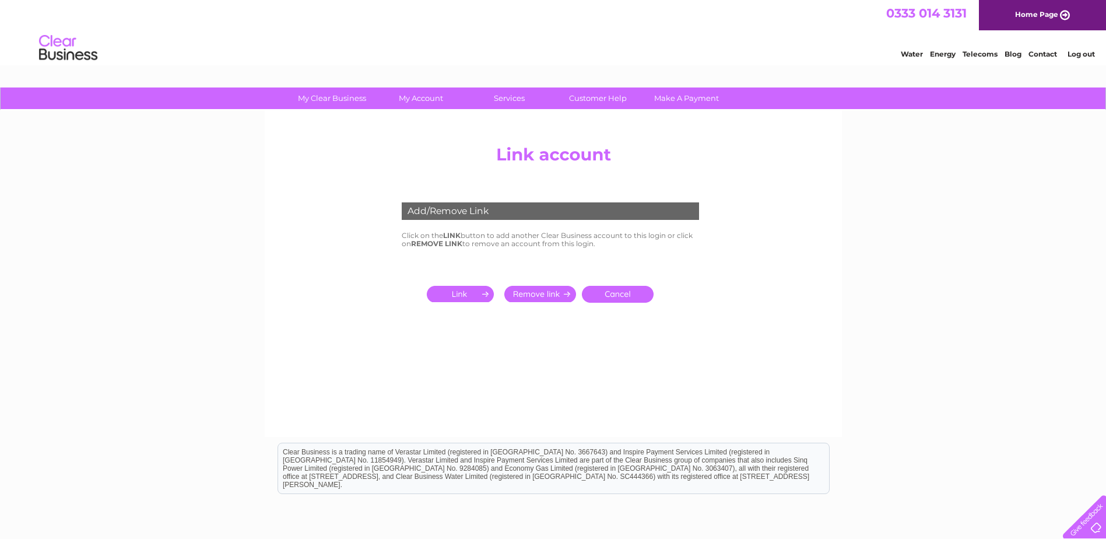
click at [460, 287] on input "submit" at bounding box center [463, 294] width 72 height 16
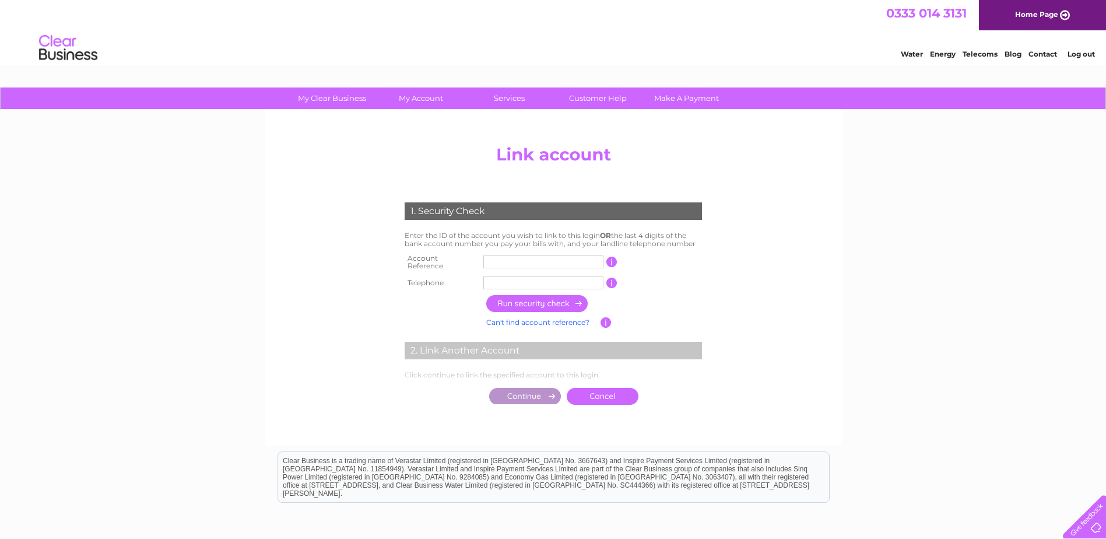
click at [499, 278] on input "text" at bounding box center [543, 282] width 120 height 13
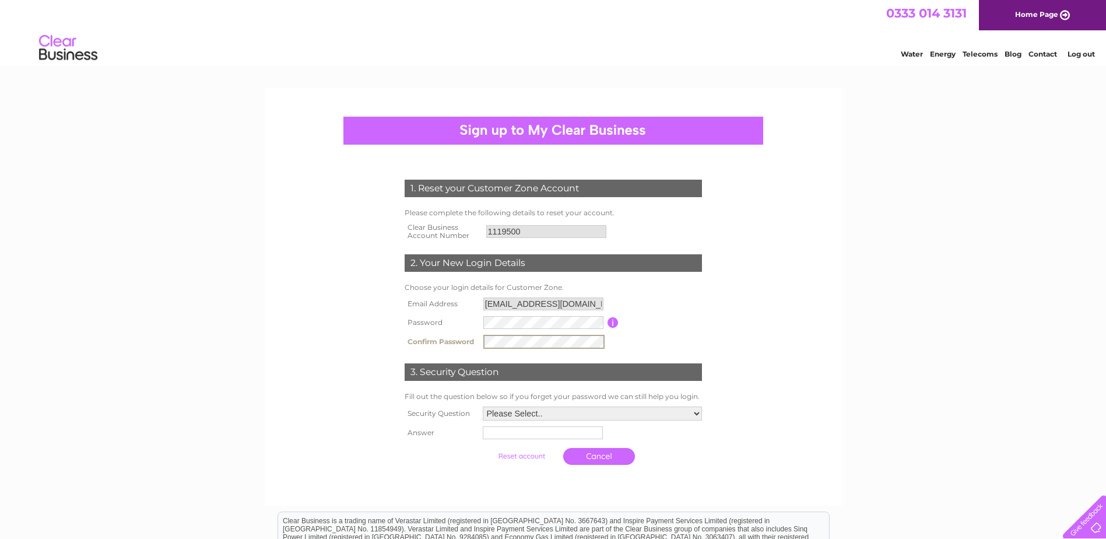
click at [271, 356] on div "1. Reset your Customer Zone Account Please complete the following details to re…" at bounding box center [553, 296] width 577 height 418
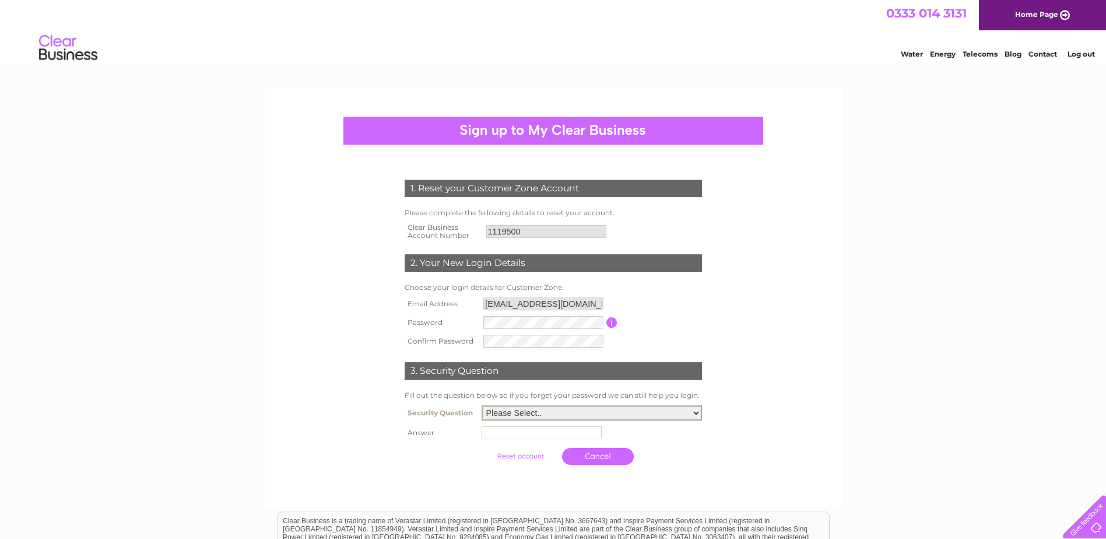
click at [521, 413] on select "Please Select.. In what town or city was your first job? In what town or city d…" at bounding box center [592, 412] width 220 height 15
select select "1"
click at [482, 406] on select "Please Select.. In what town or city was your first job? In what town or city d…" at bounding box center [592, 412] width 220 height 15
click at [513, 434] on input "text" at bounding box center [543, 432] width 121 height 14
type input "Milton Keynes"
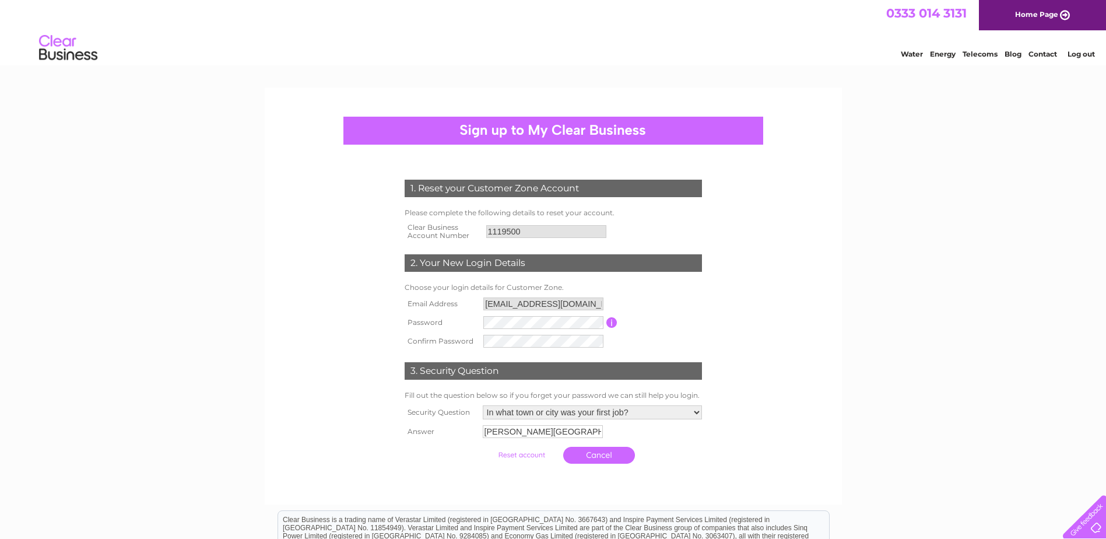
click at [856, 380] on div "1. Reset your Customer Zone Account Please complete the following details to re…" at bounding box center [553, 395] width 1106 height 616
click at [513, 456] on input "submit" at bounding box center [522, 455] width 72 height 16
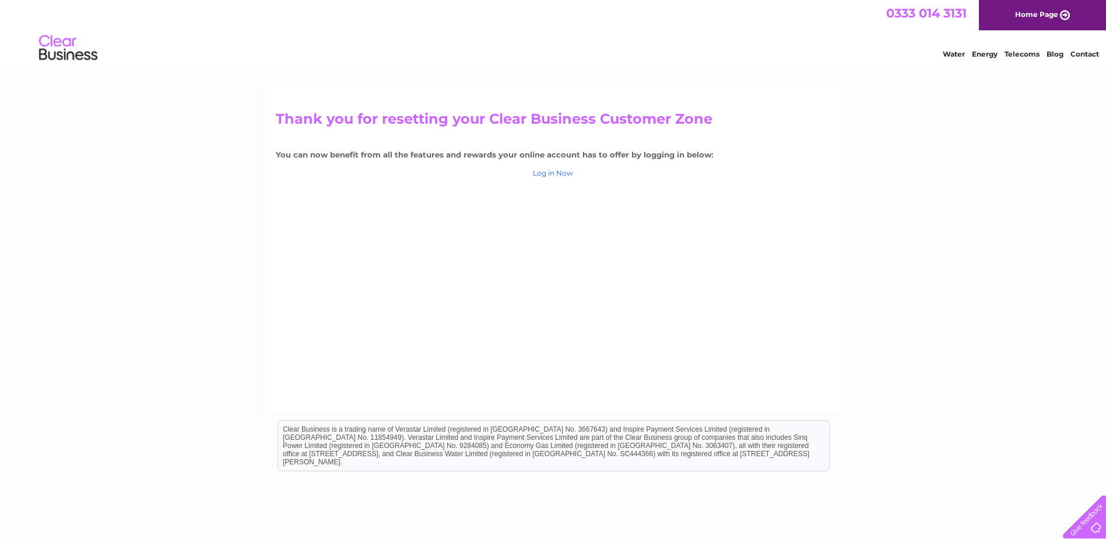
click at [558, 174] on link "Log in Now" at bounding box center [553, 172] width 40 height 9
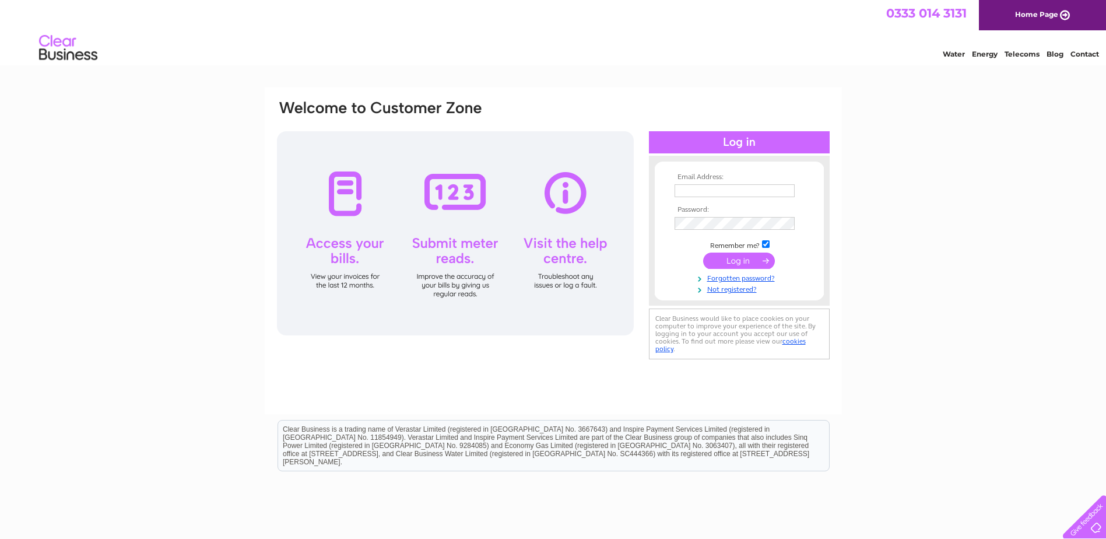
type input "[EMAIL_ADDRESS][DOMAIN_NAME]"
click at [737, 264] on input "submit" at bounding box center [739, 260] width 72 height 16
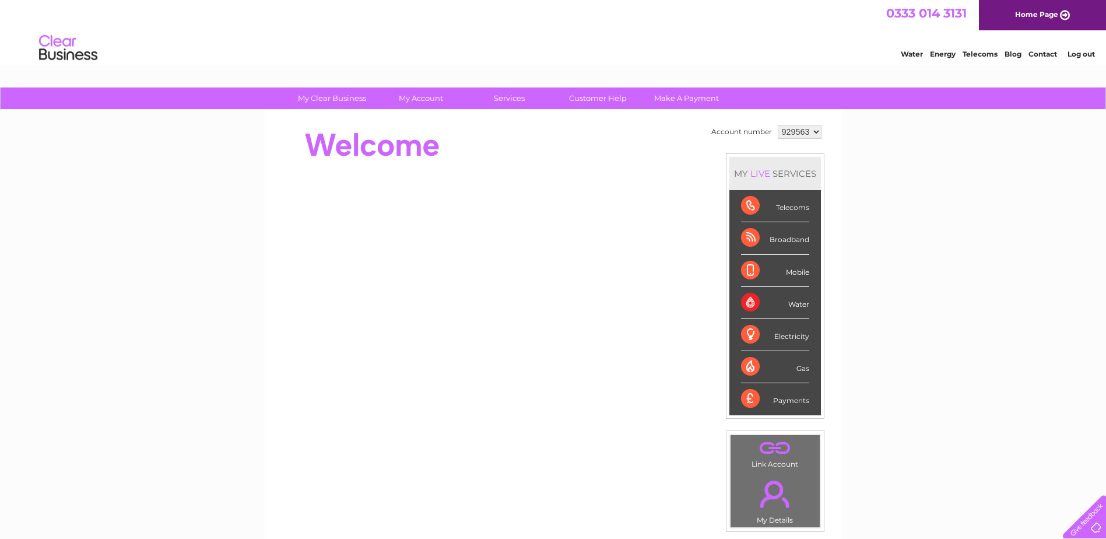
click at [795, 136] on select "929563" at bounding box center [800, 132] width 44 height 14
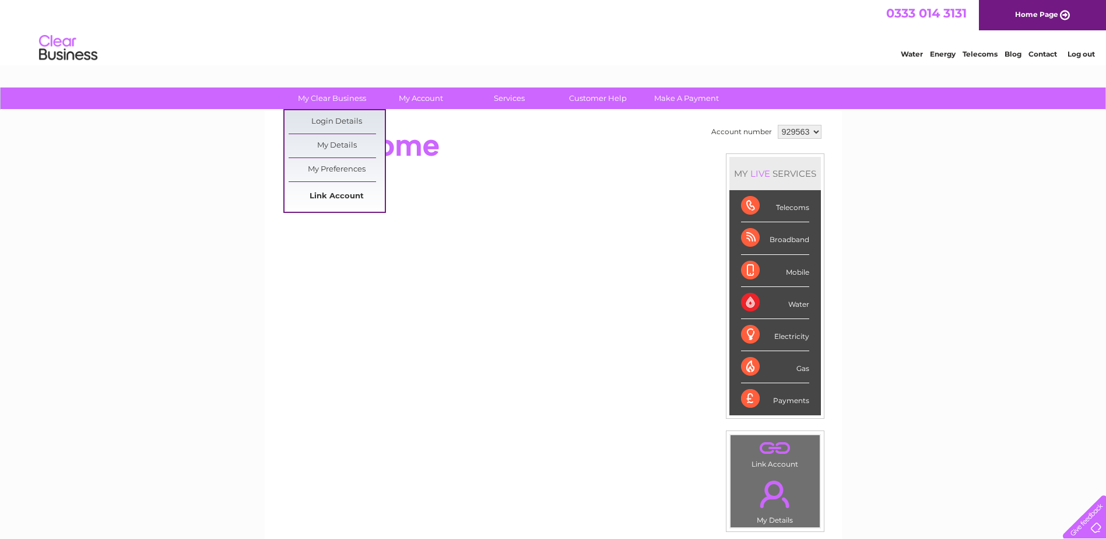
click at [347, 196] on link "Link Account" at bounding box center [337, 196] width 96 height 23
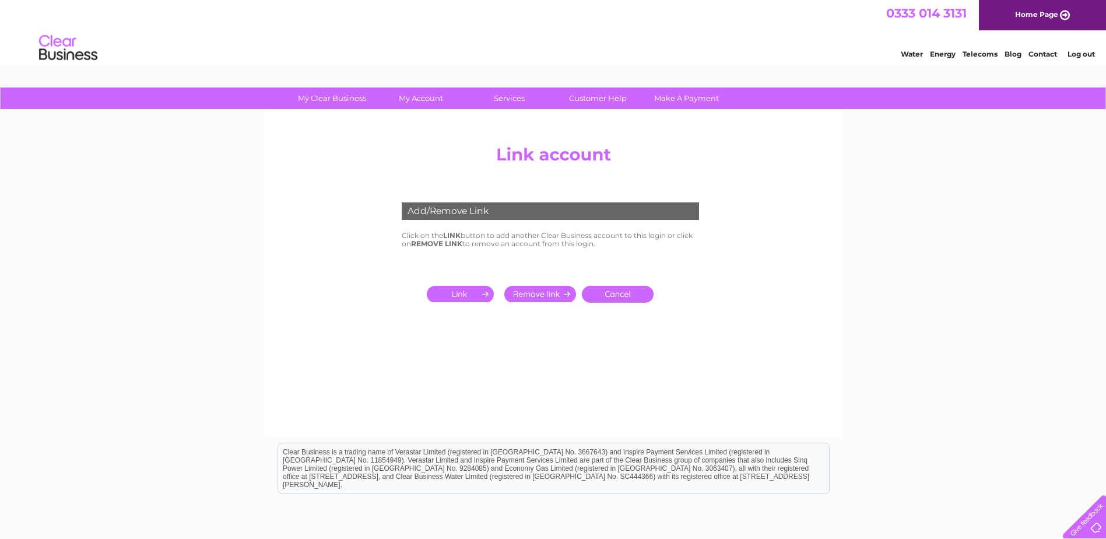
click at [451, 294] on input "submit" at bounding box center [463, 294] width 72 height 16
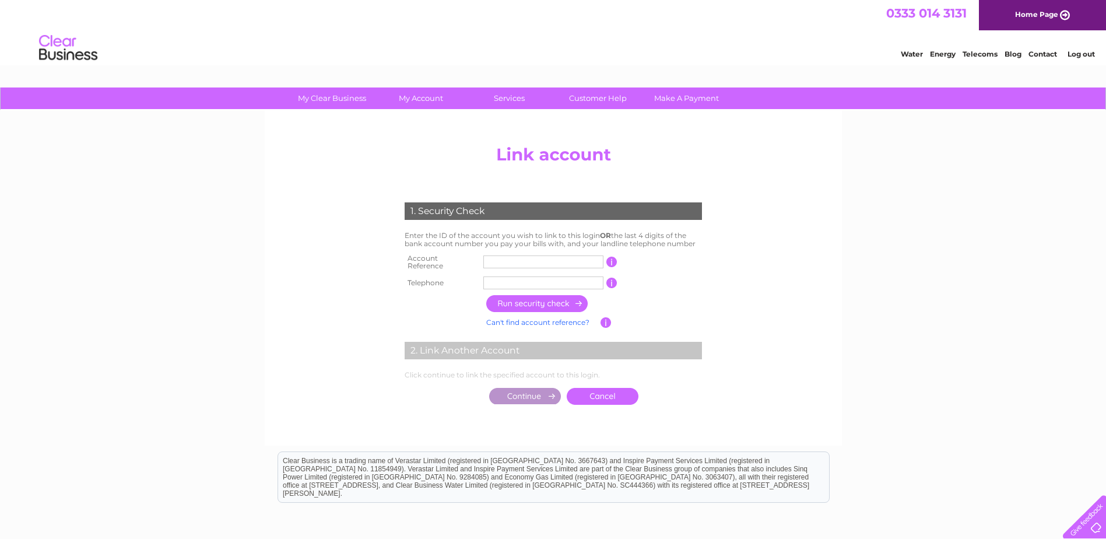
click at [498, 263] on input "text" at bounding box center [543, 261] width 120 height 13
type input "1119500"
click at [500, 283] on input "text" at bounding box center [543, 282] width 120 height 13
type input "01908950020"
click at [519, 299] on input "button" at bounding box center [537, 303] width 103 height 17
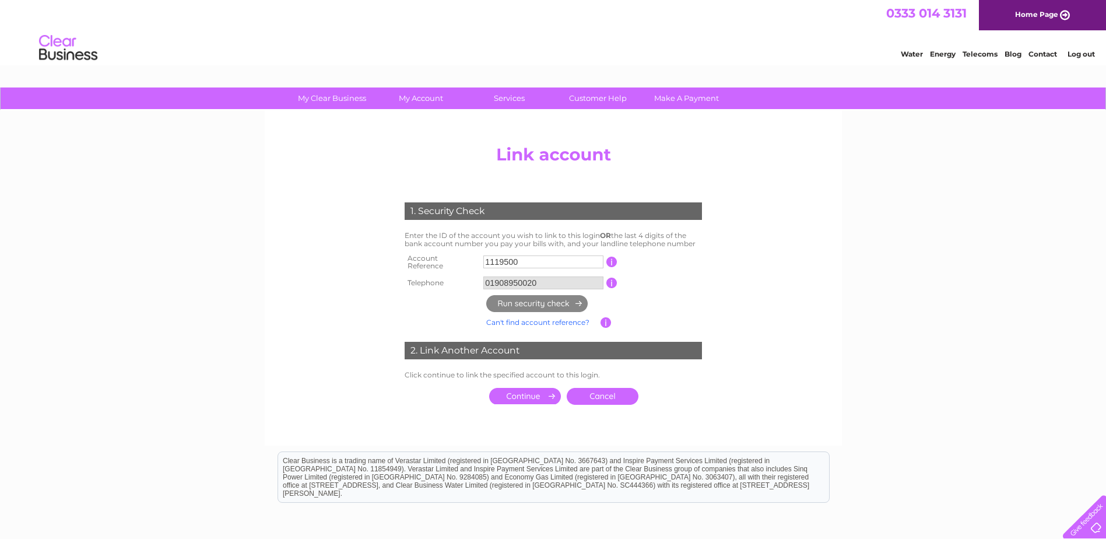
click at [518, 389] on input "submit" at bounding box center [525, 396] width 72 height 16
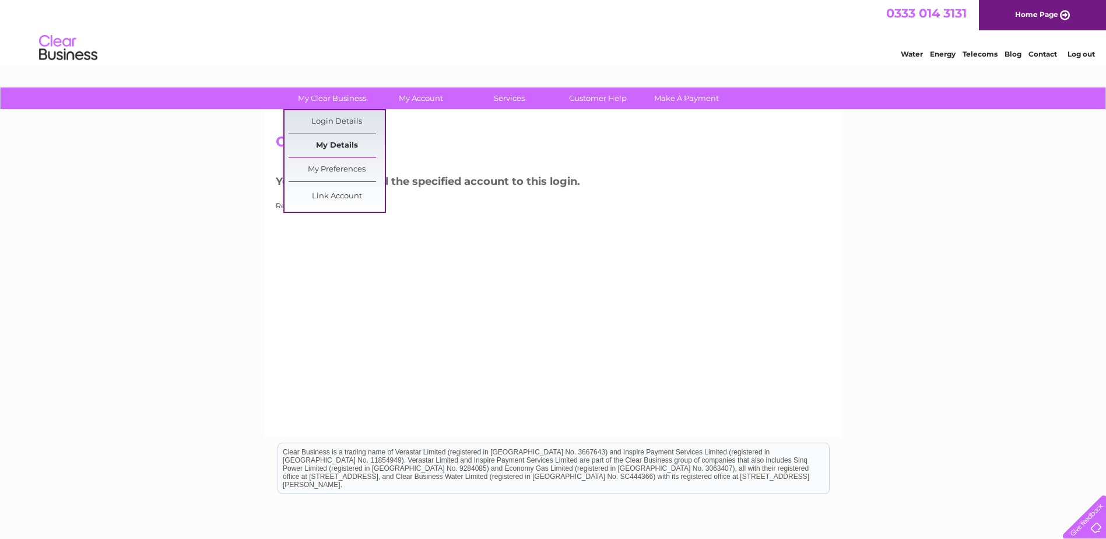
click at [336, 144] on link "My Details" at bounding box center [337, 145] width 96 height 23
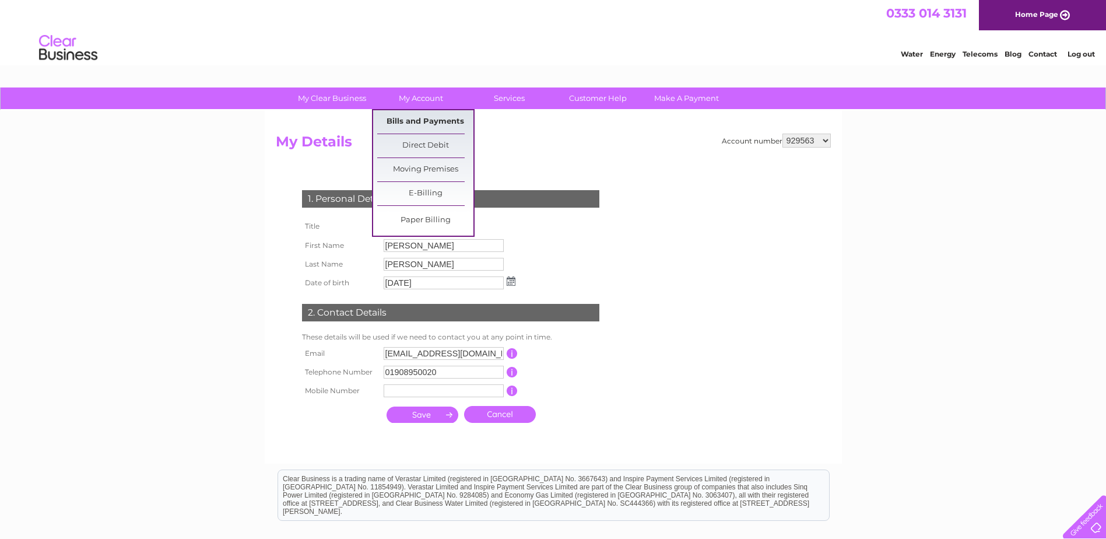
click at [423, 120] on link "Bills and Payments" at bounding box center [425, 121] width 96 height 23
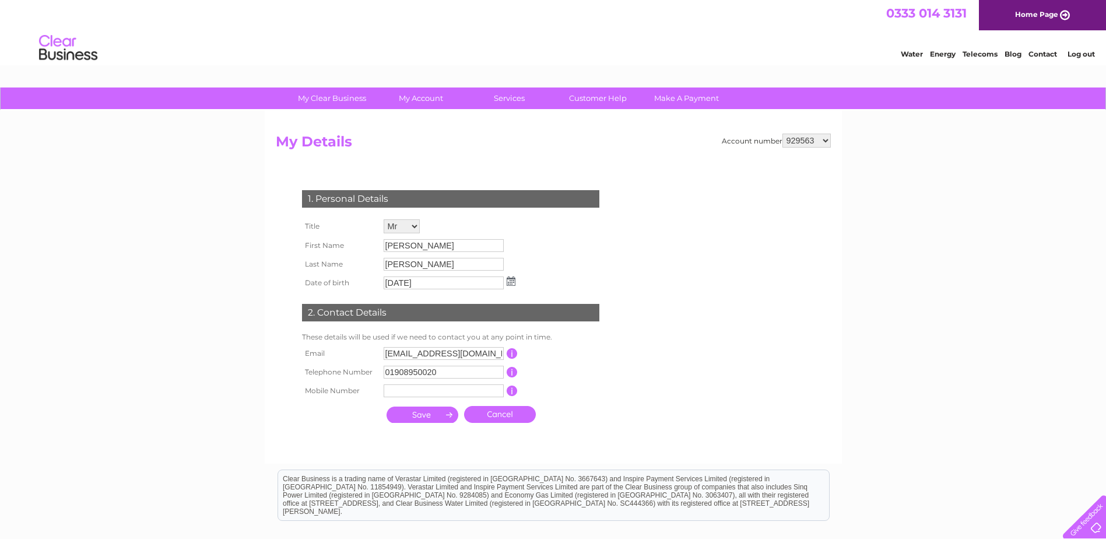
click at [796, 141] on select "929563 1119500" at bounding box center [806, 141] width 48 height 14
select select "1119500"
click at [784, 134] on select "929563 1119500" at bounding box center [806, 141] width 48 height 14
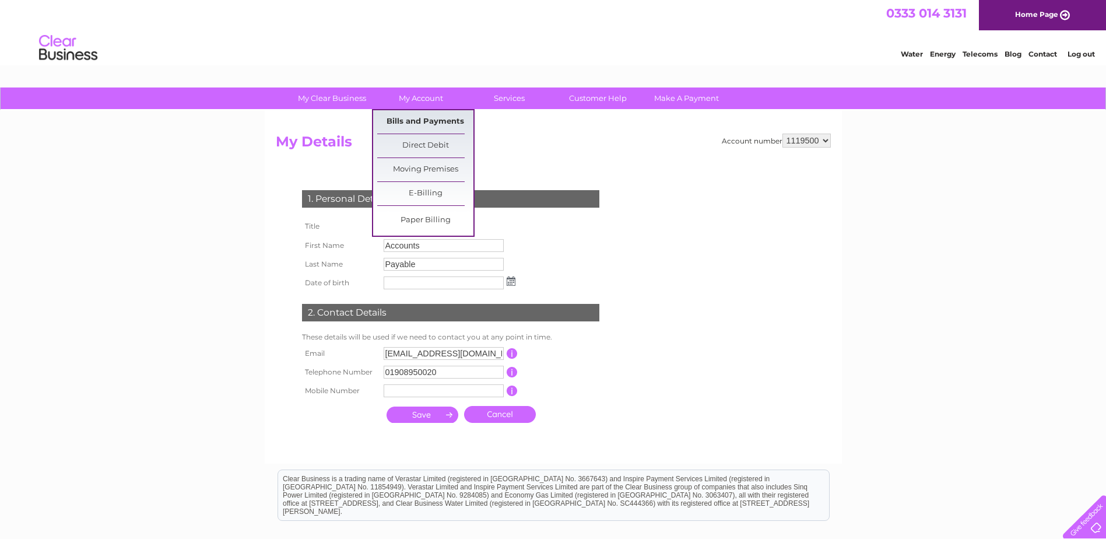
click at [415, 121] on link "Bills and Payments" at bounding box center [425, 121] width 96 height 23
click at [420, 221] on link "Paper Billing" at bounding box center [425, 220] width 96 height 23
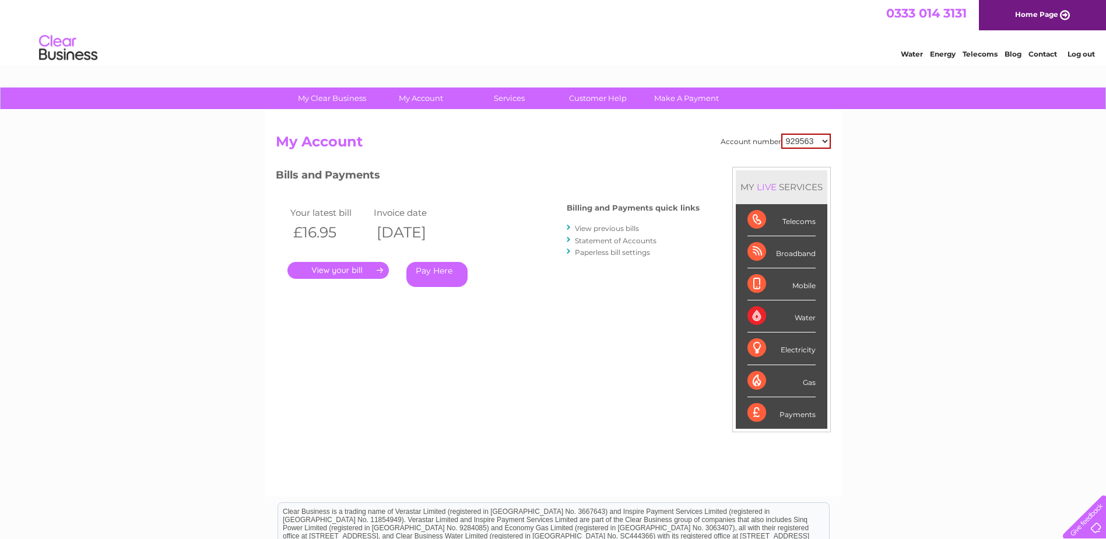
click at [824, 139] on select "929563 1119500" at bounding box center [806, 141] width 50 height 15
select select "1119500"
click at [782, 134] on select "929563 1119500" at bounding box center [806, 141] width 50 height 15
click at [582, 230] on link "View previous bills" at bounding box center [607, 228] width 64 height 9
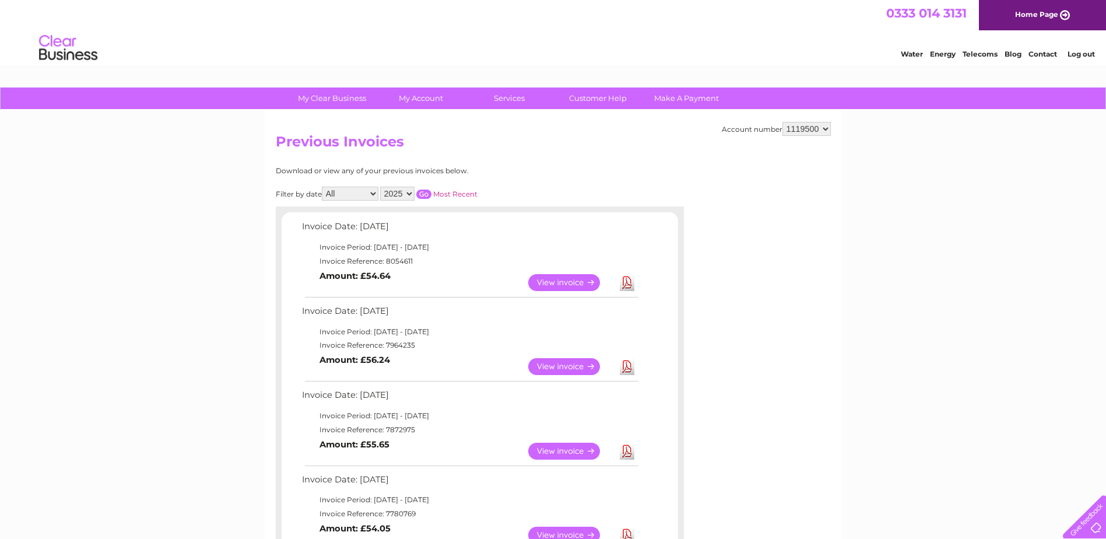
click at [550, 451] on link "View" at bounding box center [571, 450] width 86 height 17
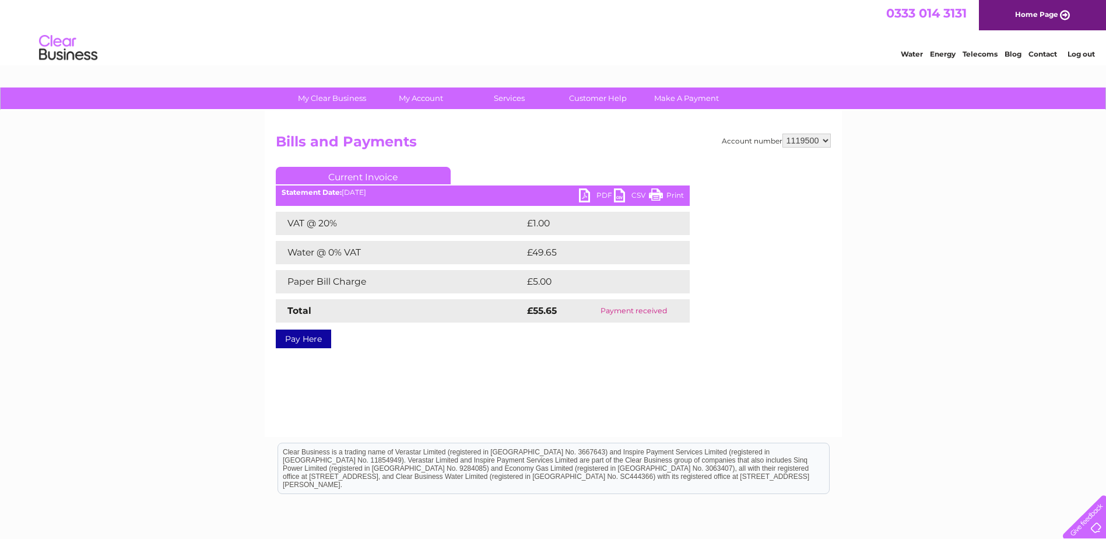
click at [592, 197] on link "PDF" at bounding box center [596, 196] width 35 height 17
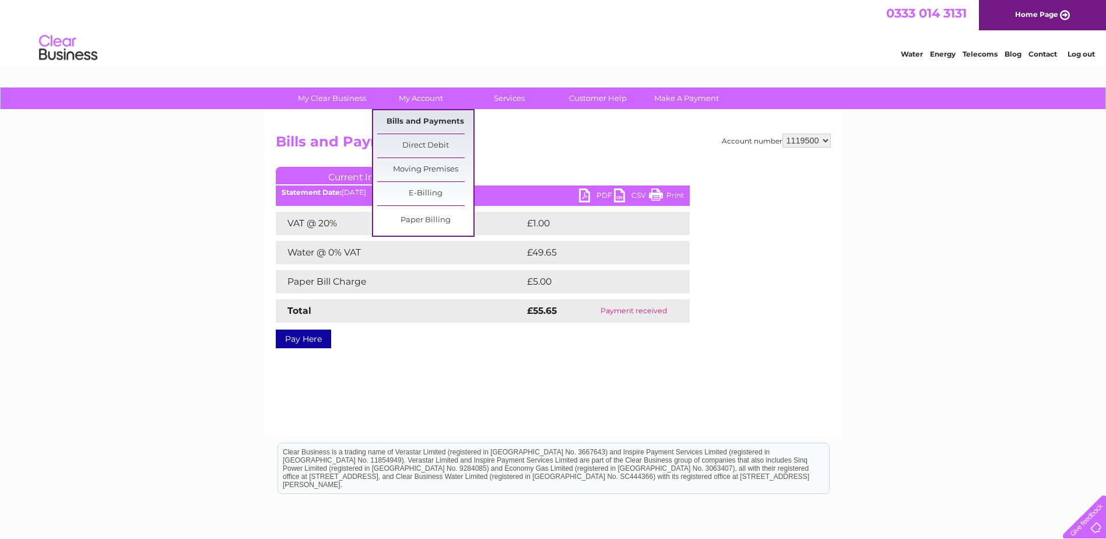
click at [421, 116] on link "Bills and Payments" at bounding box center [425, 121] width 96 height 23
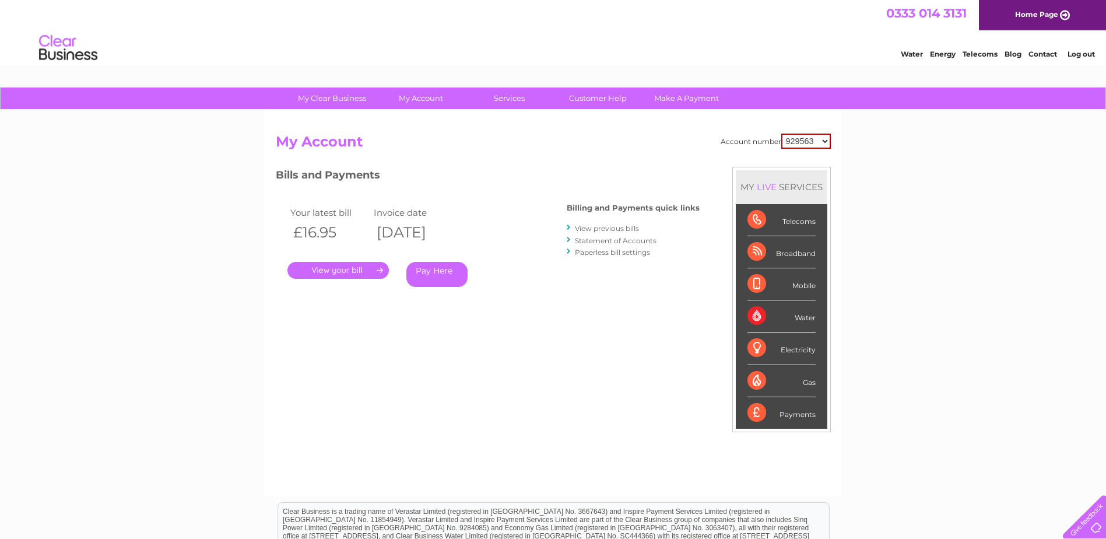
click at [609, 226] on link "View previous bills" at bounding box center [607, 228] width 64 height 9
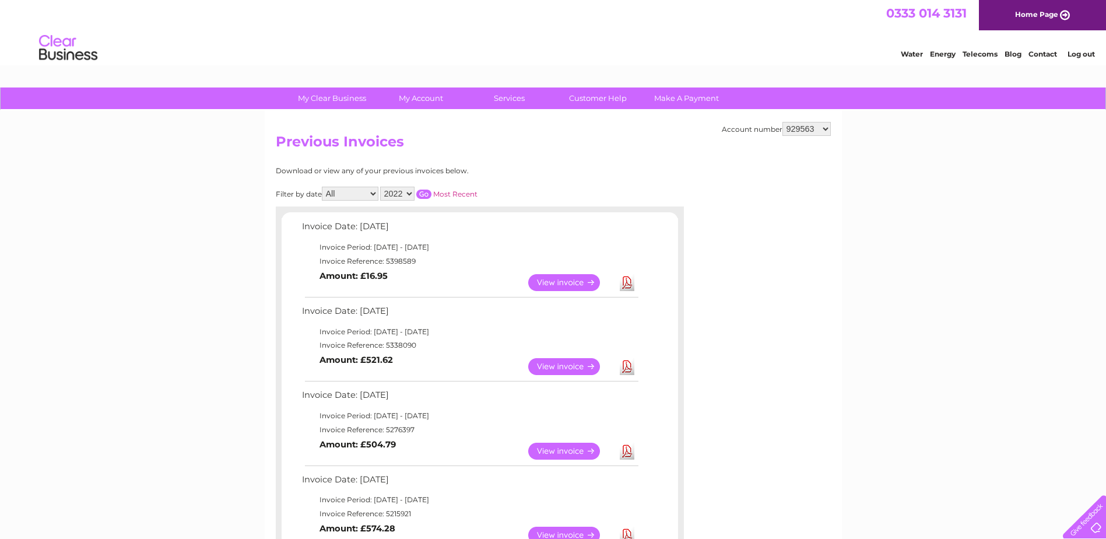
click at [805, 131] on select "929563 1119500" at bounding box center [806, 129] width 48 height 14
select select "1119500"
click at [784, 122] on select "929563 1119500" at bounding box center [806, 129] width 48 height 14
click at [630, 281] on link "Download" at bounding box center [627, 282] width 15 height 17
